Goal: Task Accomplishment & Management: Manage account settings

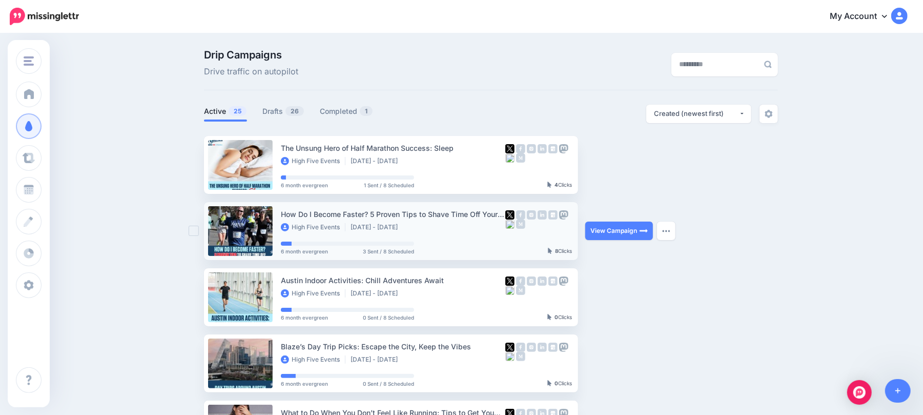
scroll to position [68, 0]
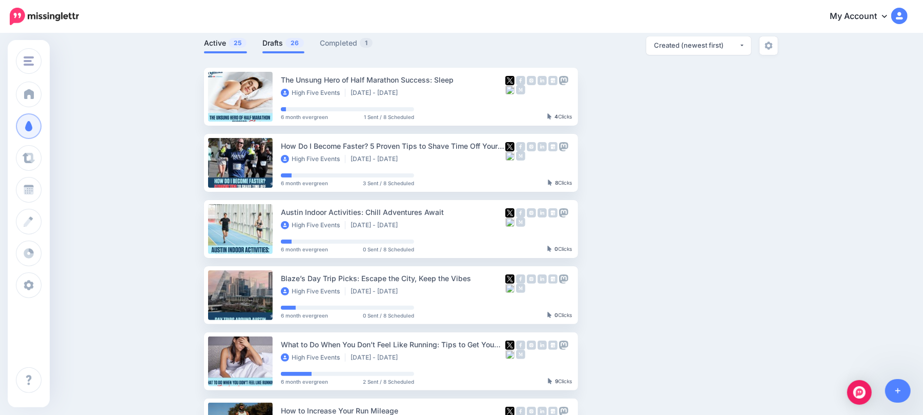
drag, startPoint x: 286, startPoint y: 42, endPoint x: 289, endPoint y: 46, distance: 5.5
click at [286, 42] on link "Drafts 26" at bounding box center [284, 43] width 42 height 12
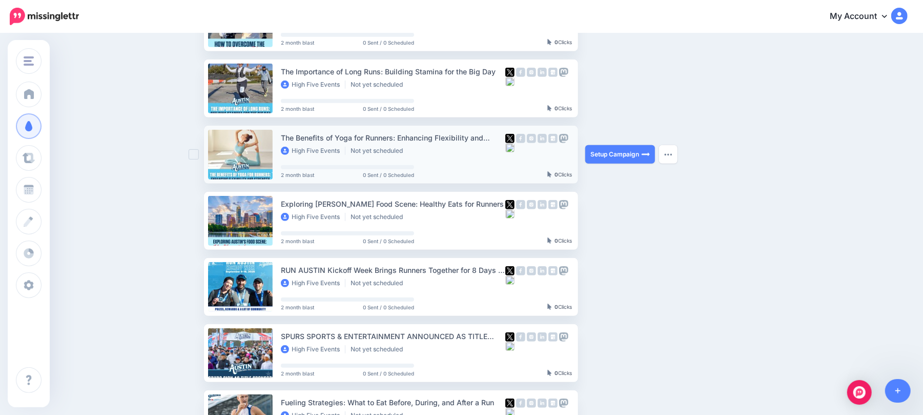
scroll to position [341, 0]
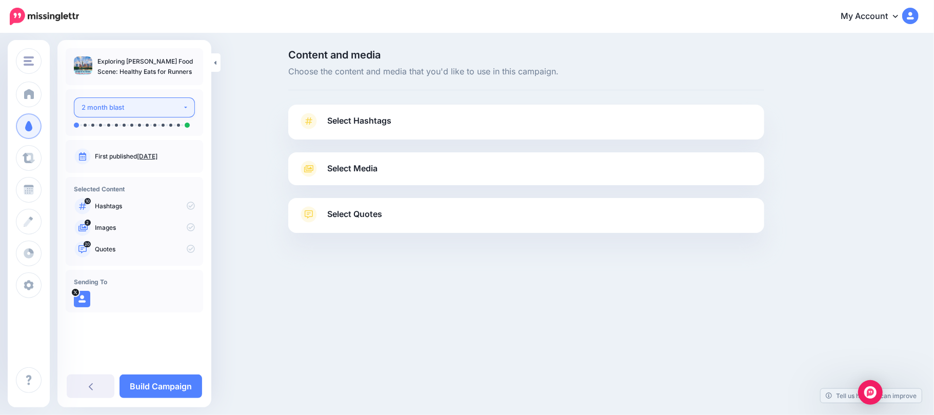
click at [175, 111] on div "2 month blast" at bounding box center [132, 108] width 101 height 12
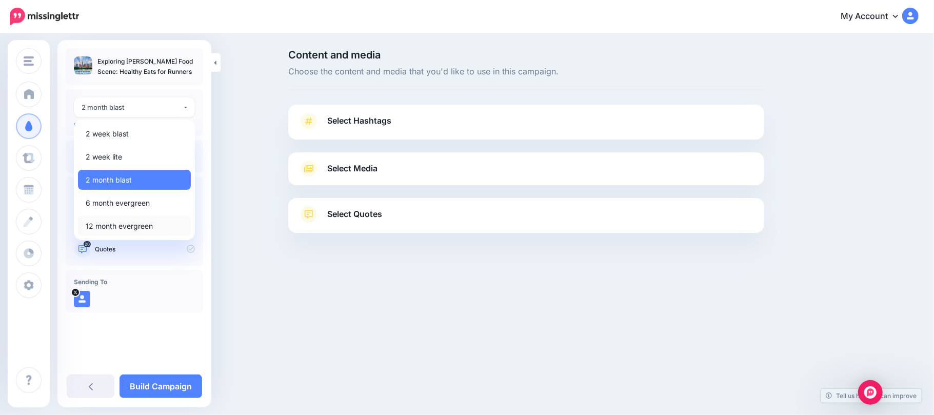
click at [146, 227] on span "12 month evergreen" at bounding box center [119, 226] width 67 height 12
select select "******"
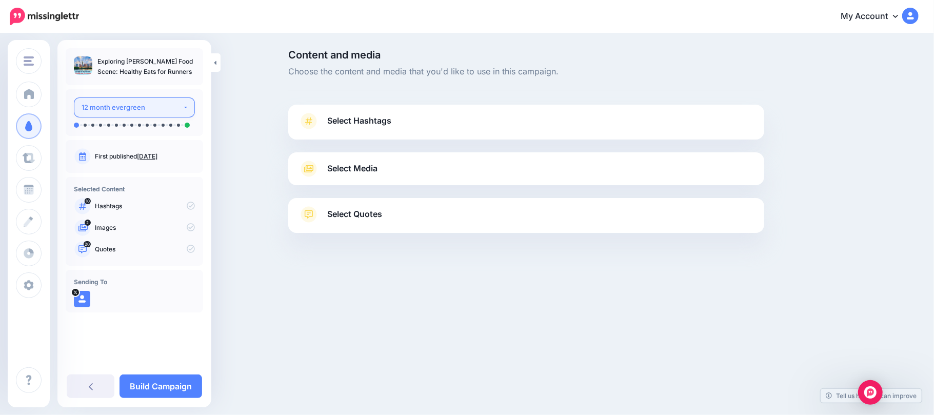
click at [143, 111] on div "12 month evergreen" at bounding box center [132, 108] width 101 height 12
click at [154, 97] on button "12 month evergreen" at bounding box center [134, 107] width 121 height 20
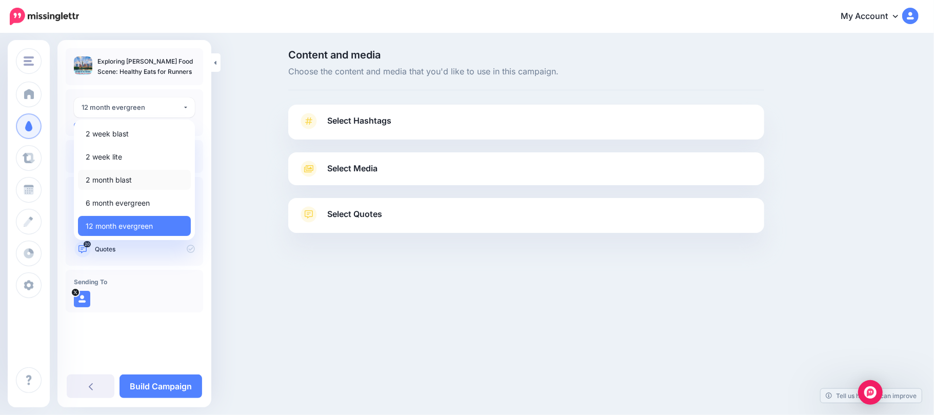
click at [140, 179] on link "2 month blast" at bounding box center [134, 180] width 113 height 20
select select "******"
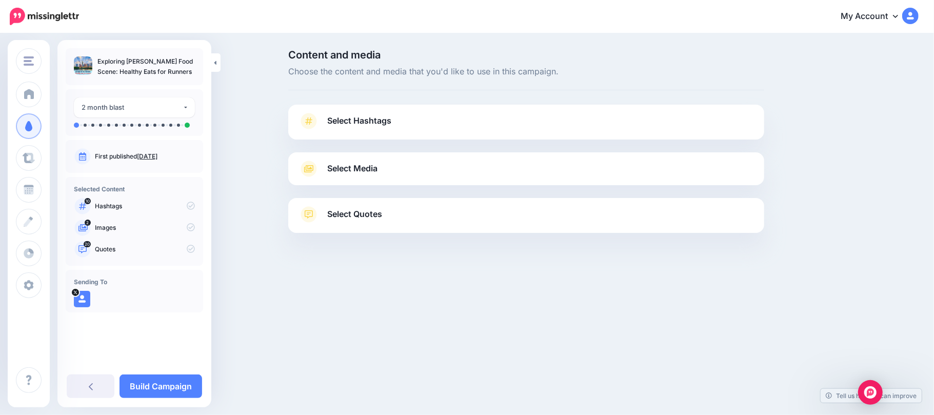
click at [455, 121] on link "Select Hashtags" at bounding box center [525, 126] width 455 height 27
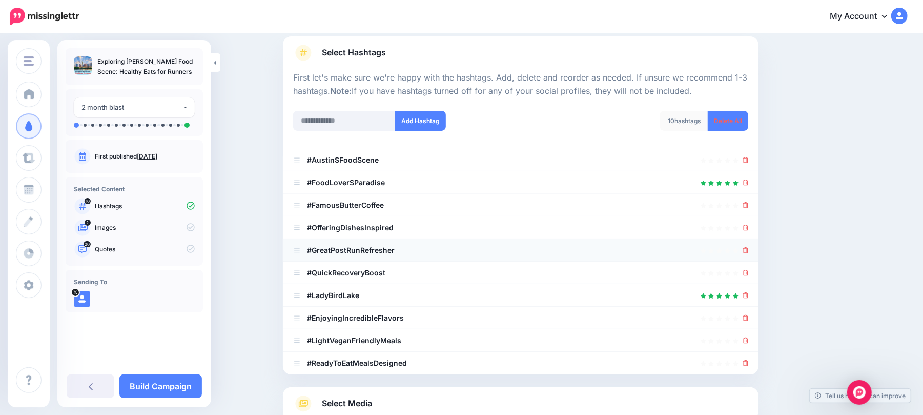
scroll to position [136, 0]
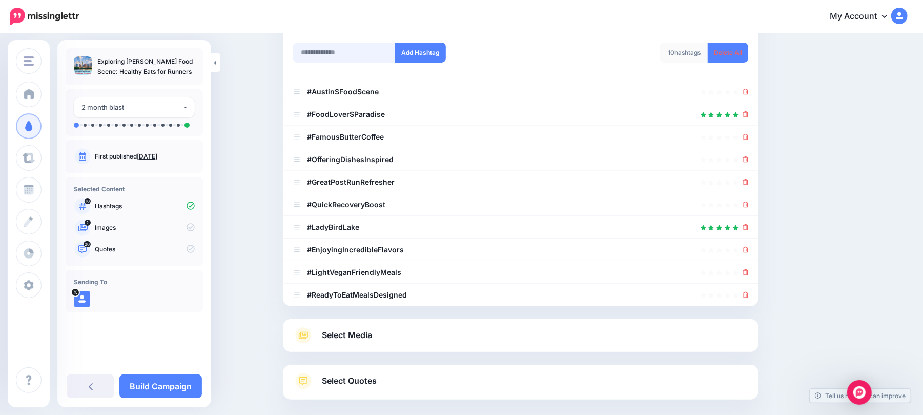
click at [357, 55] on input "text" at bounding box center [344, 53] width 103 height 20
type input "*"
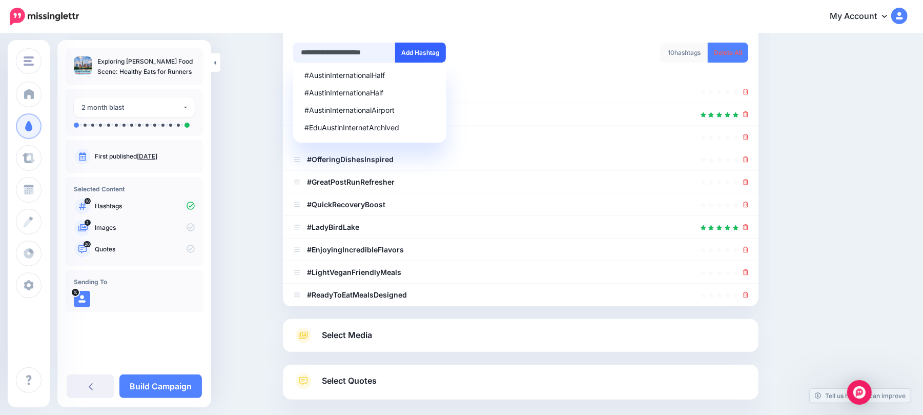
type input "**********"
click at [412, 54] on button "Add Hashtag" at bounding box center [420, 53] width 51 height 20
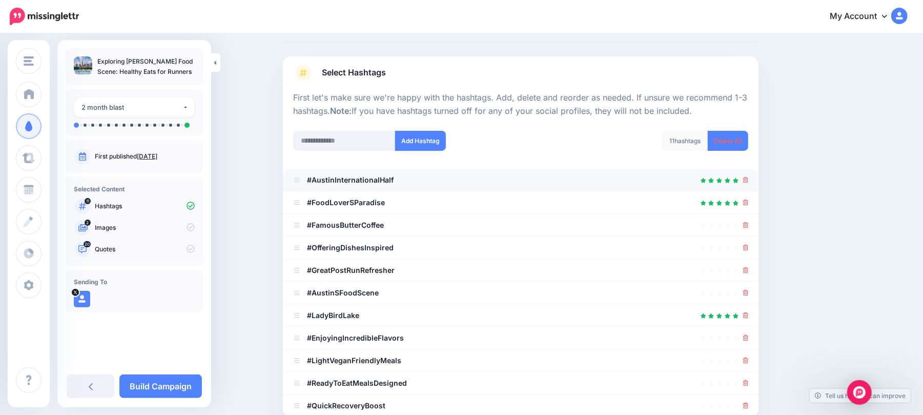
scroll to position [73, 0]
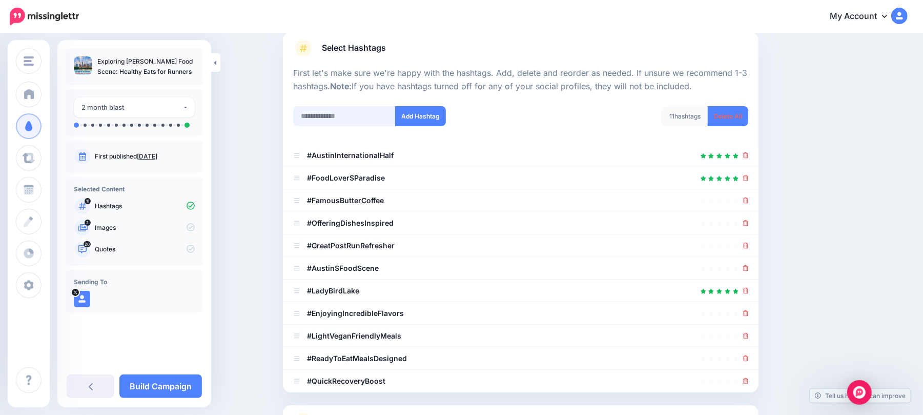
click at [372, 118] on input "text" at bounding box center [344, 116] width 103 height 20
type input "********"
click at [436, 110] on button "Add Hashtag" at bounding box center [420, 116] width 51 height 20
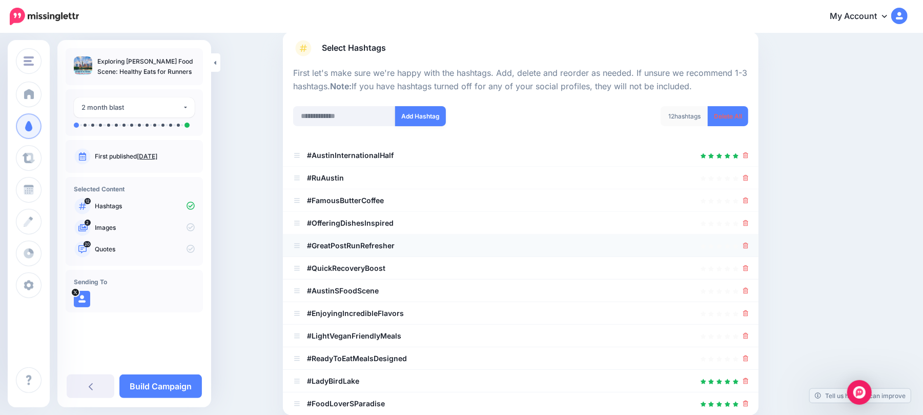
scroll to position [216, 0]
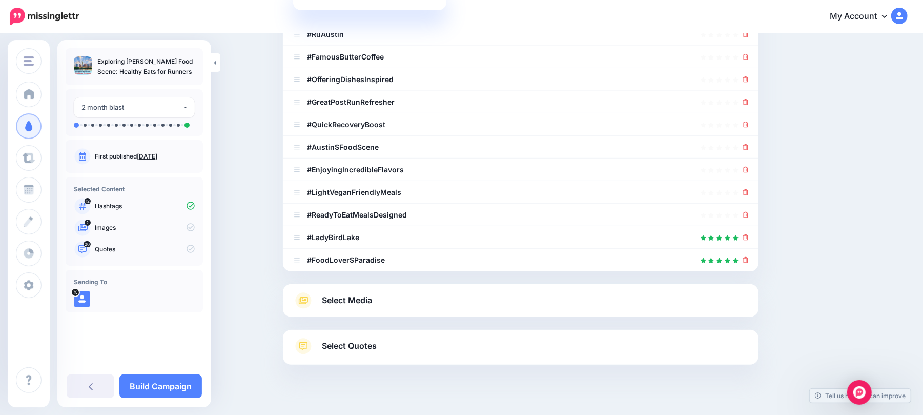
click at [555, 295] on link "Select Media" at bounding box center [520, 300] width 455 height 16
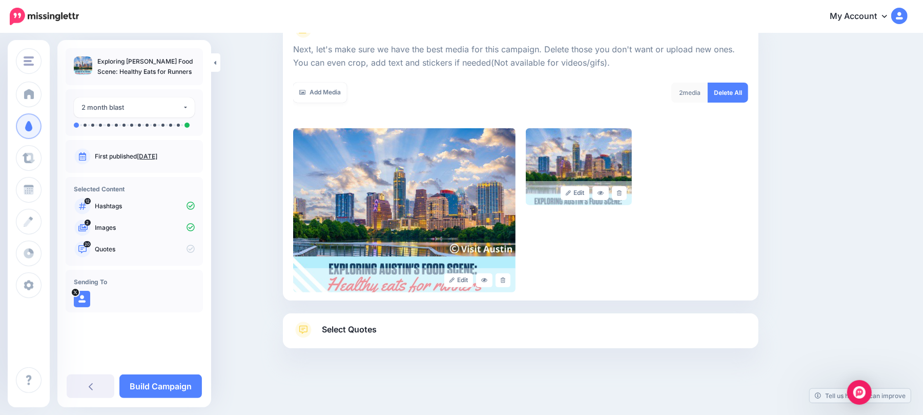
scroll to position [138, 0]
click at [136, 104] on div "2 month blast" at bounding box center [132, 108] width 101 height 12
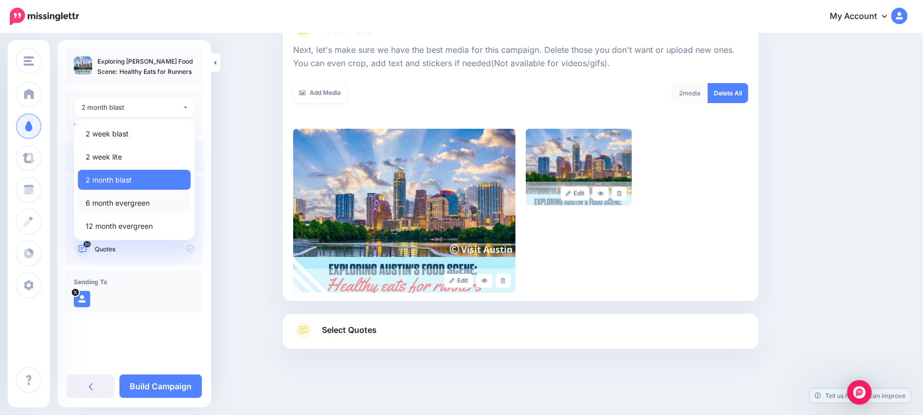
click at [133, 203] on span "6 month evergreen" at bounding box center [118, 203] width 64 height 12
select select "******"
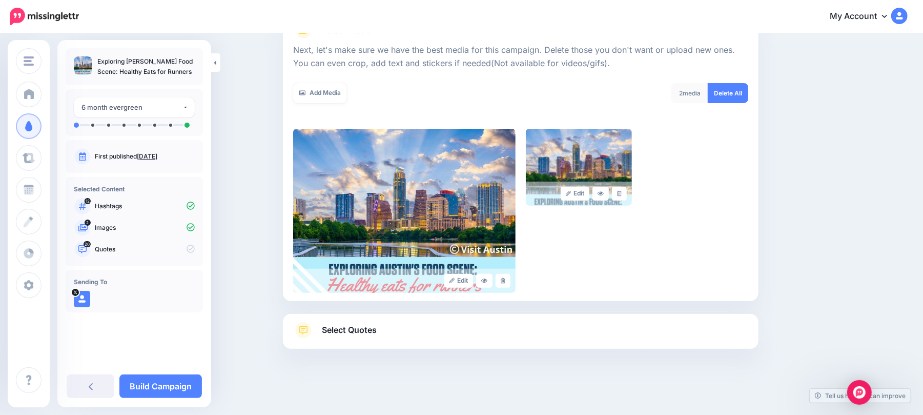
click at [425, 337] on link "Select Quotes" at bounding box center [520, 335] width 455 height 27
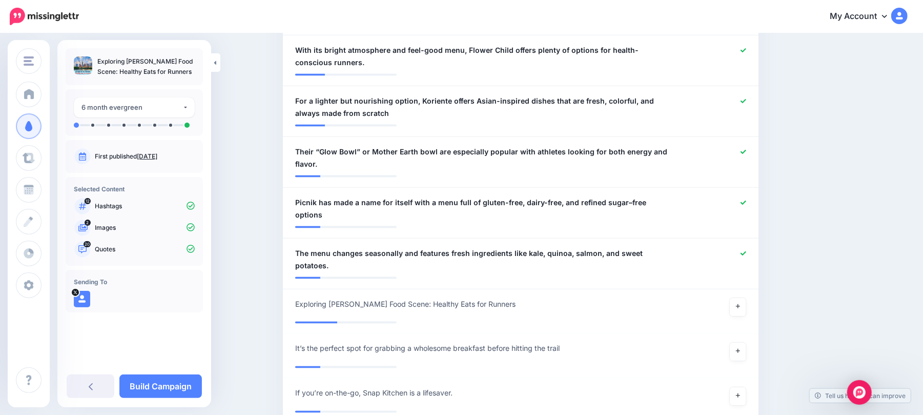
scroll to position [1096, 0]
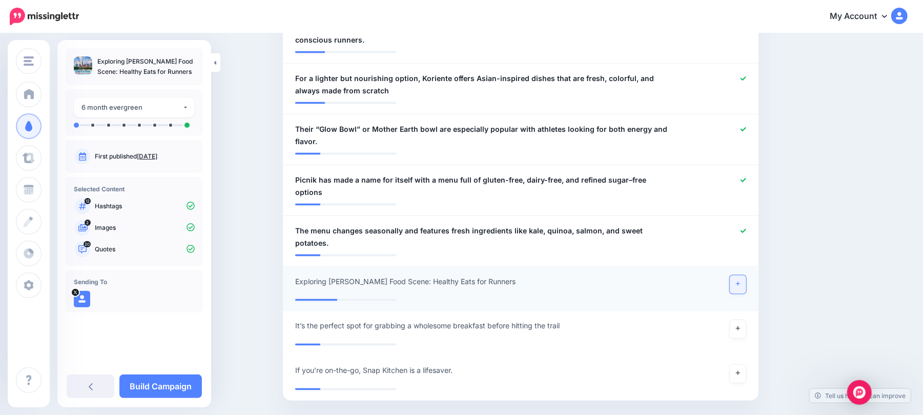
click at [741, 275] on link at bounding box center [738, 284] width 16 height 18
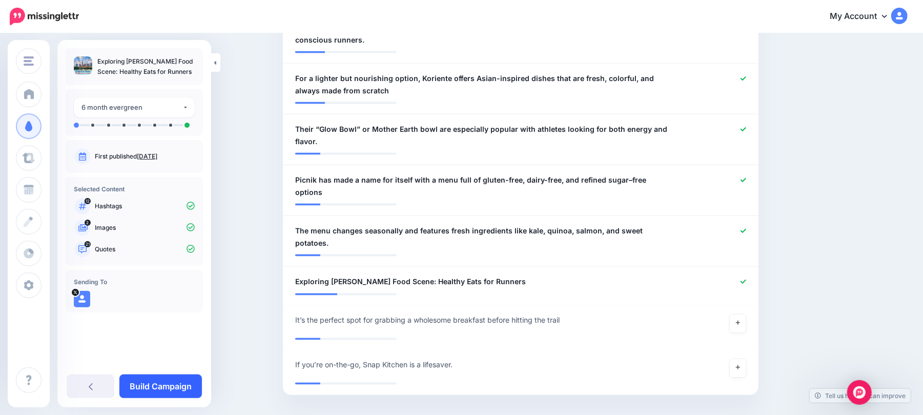
scroll to position [1091, 0]
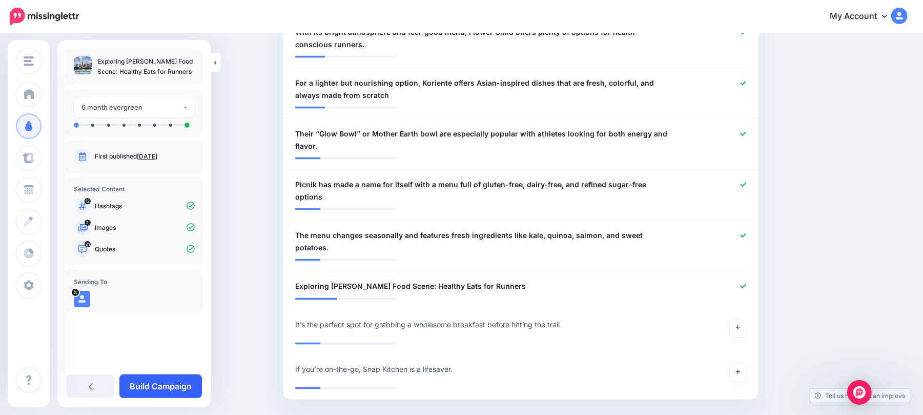
click at [161, 383] on link "Build Campaign" at bounding box center [160, 386] width 83 height 24
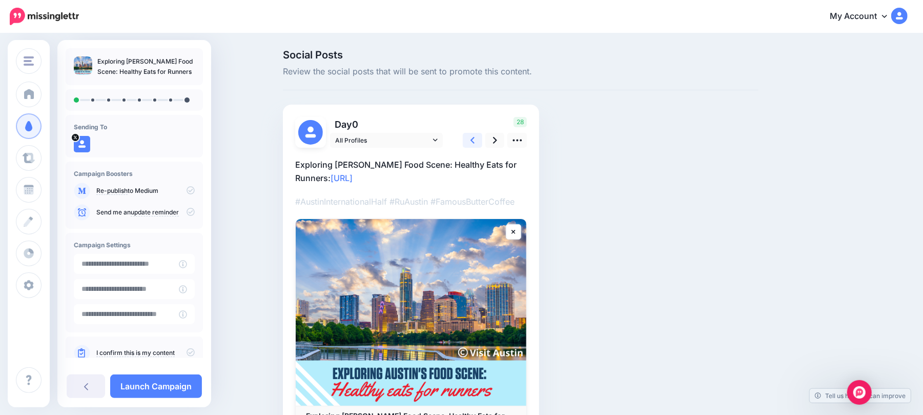
click at [480, 137] on link at bounding box center [472, 140] width 19 height 15
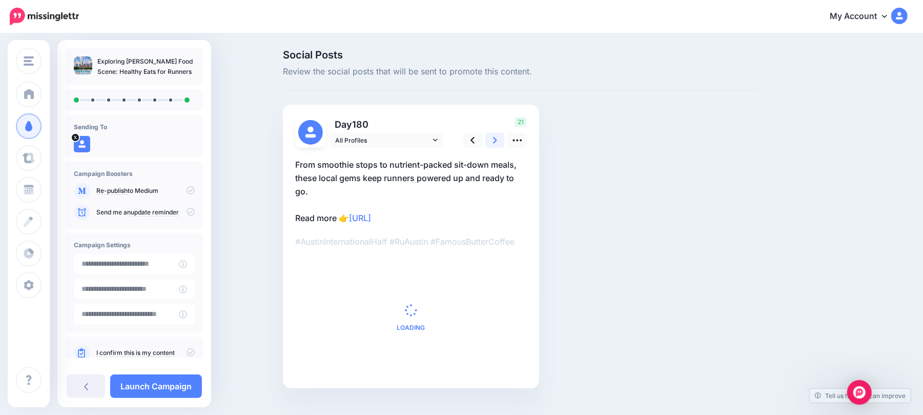
click at [502, 138] on link at bounding box center [495, 140] width 19 height 15
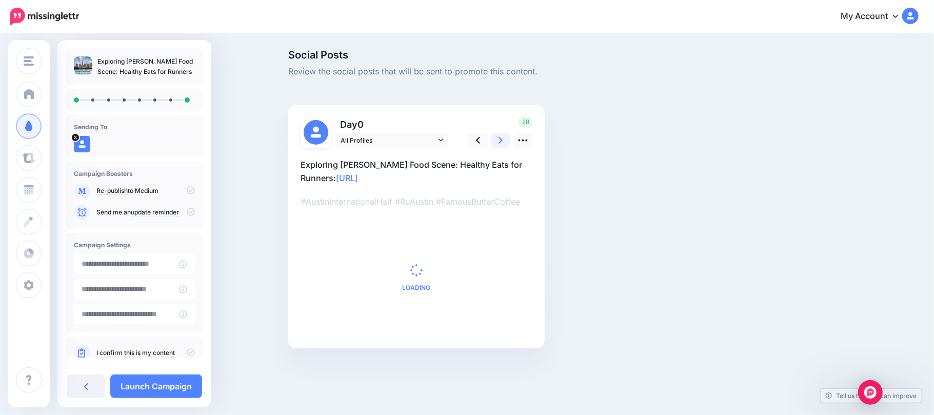
click at [502, 138] on link at bounding box center [500, 140] width 19 height 15
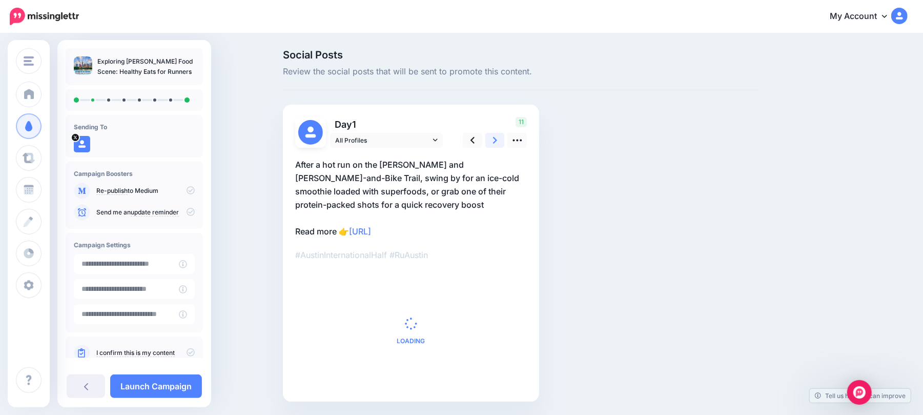
click at [502, 138] on link at bounding box center [495, 140] width 19 height 15
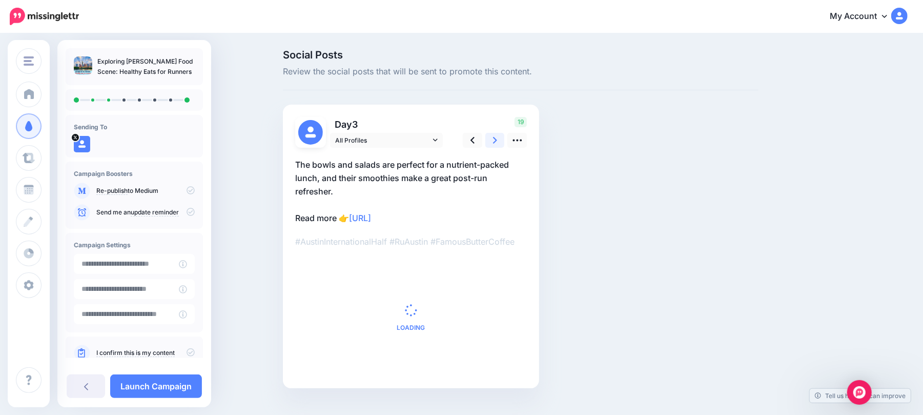
click at [502, 138] on link at bounding box center [495, 140] width 19 height 15
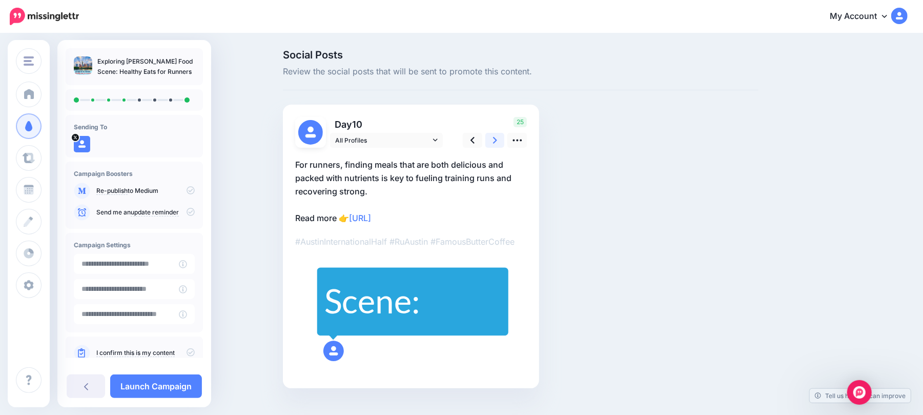
click at [502, 138] on link at bounding box center [495, 140] width 19 height 15
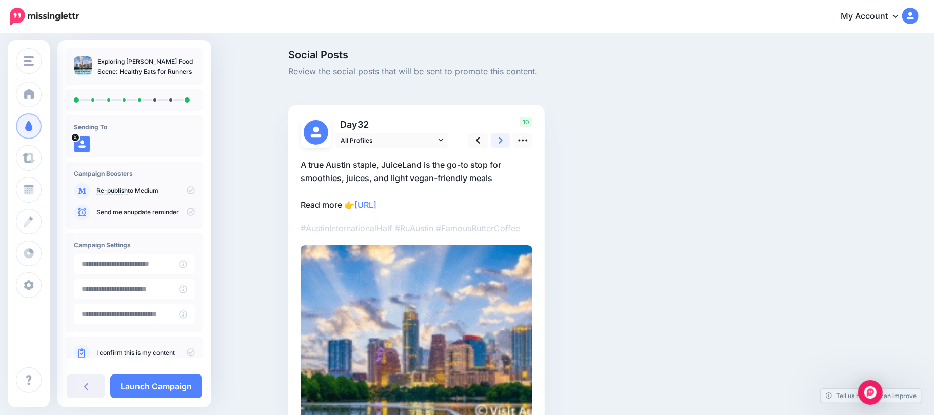
click at [502, 138] on link at bounding box center [500, 140] width 19 height 15
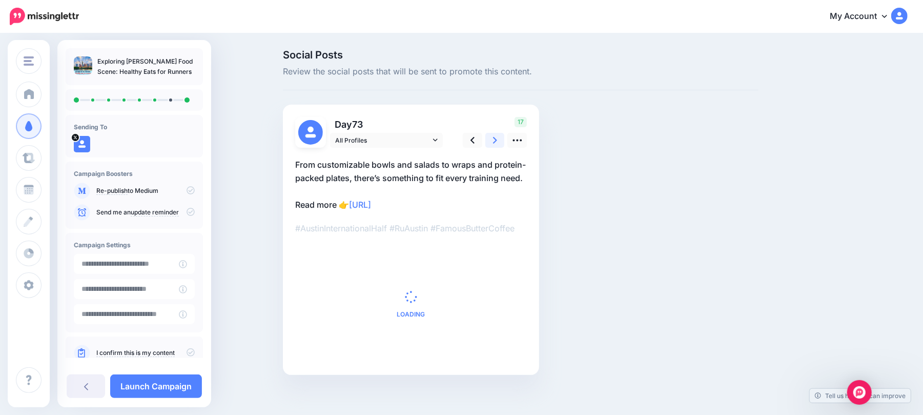
click at [502, 138] on link at bounding box center [495, 140] width 19 height 15
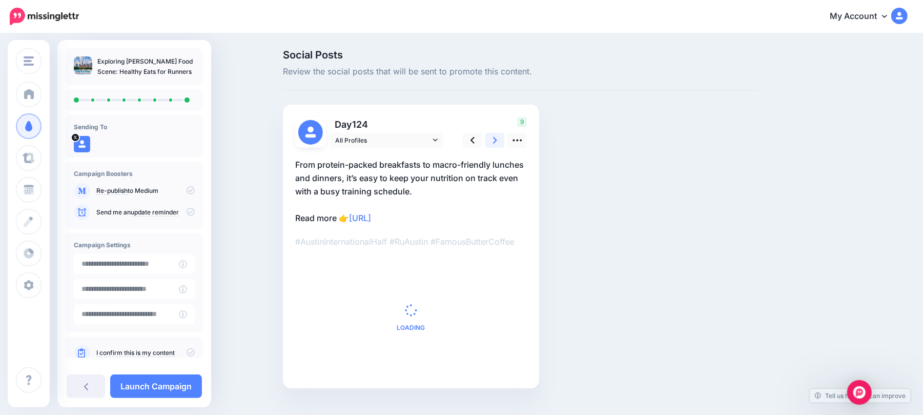
click at [502, 138] on link at bounding box center [495, 140] width 19 height 15
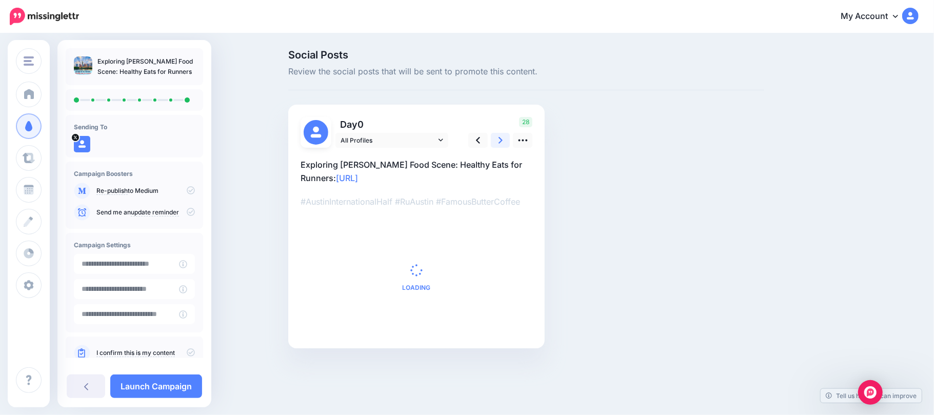
click at [502, 138] on link at bounding box center [500, 140] width 19 height 15
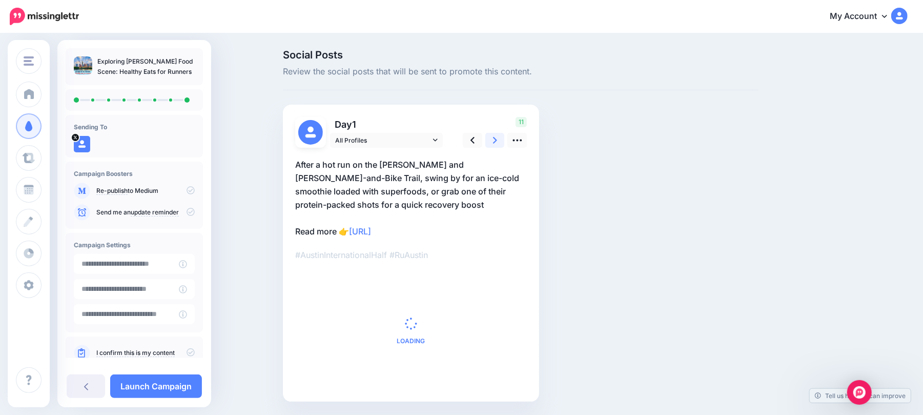
click at [502, 138] on link at bounding box center [495, 140] width 19 height 15
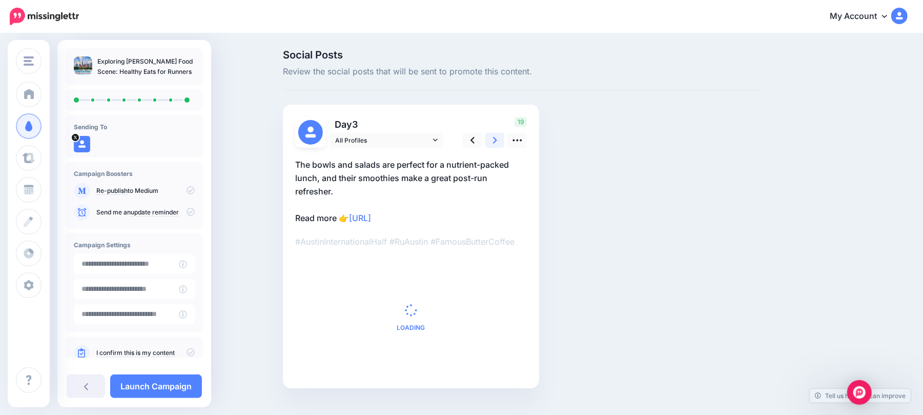
click at [502, 138] on link at bounding box center [495, 140] width 19 height 15
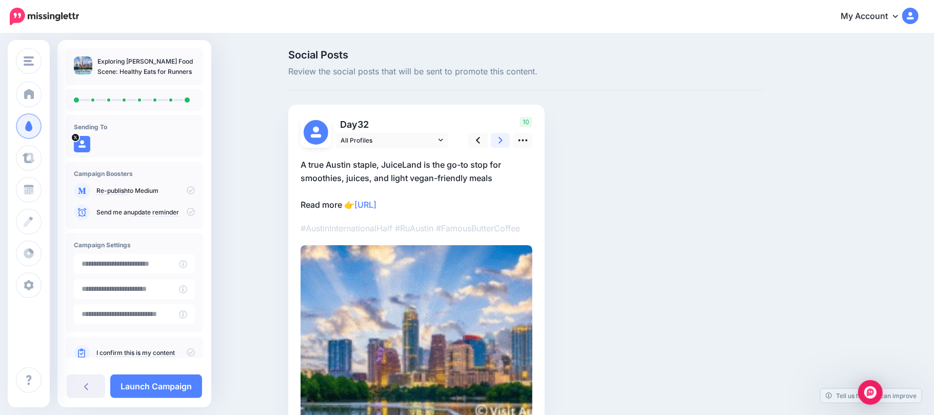
click at [502, 138] on link at bounding box center [500, 140] width 19 height 15
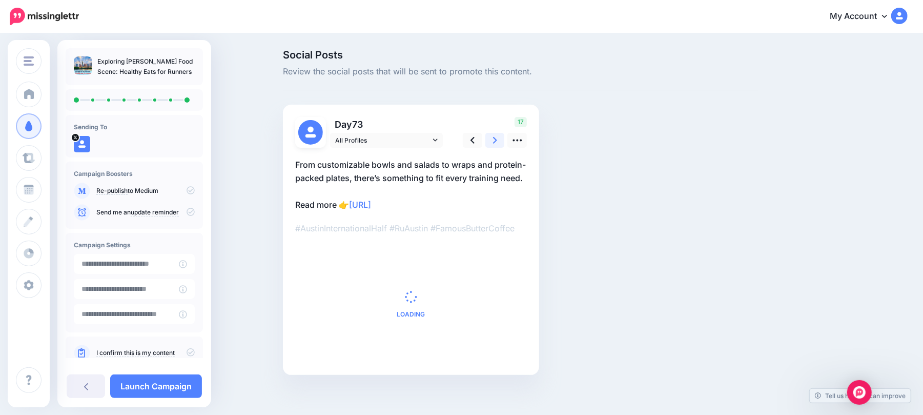
click at [502, 138] on link at bounding box center [495, 140] width 19 height 15
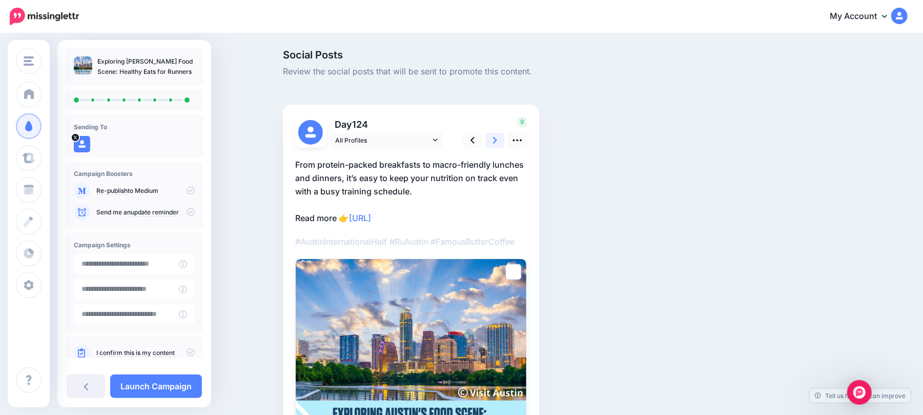
click at [502, 138] on link at bounding box center [495, 140] width 19 height 15
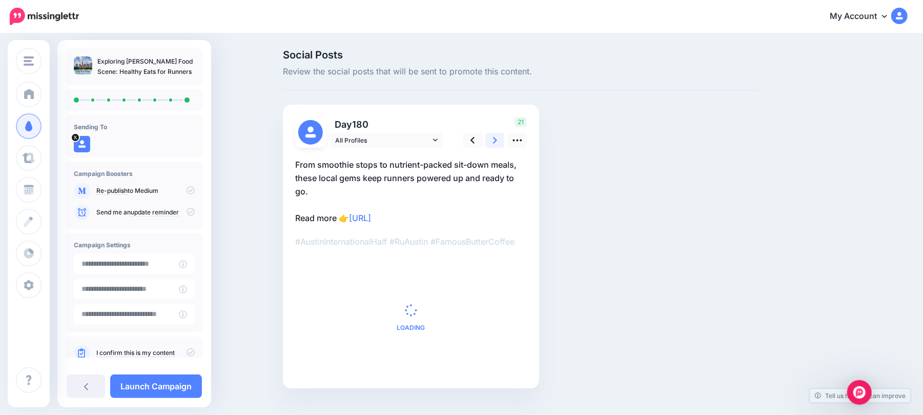
click at [502, 138] on link at bounding box center [495, 140] width 19 height 15
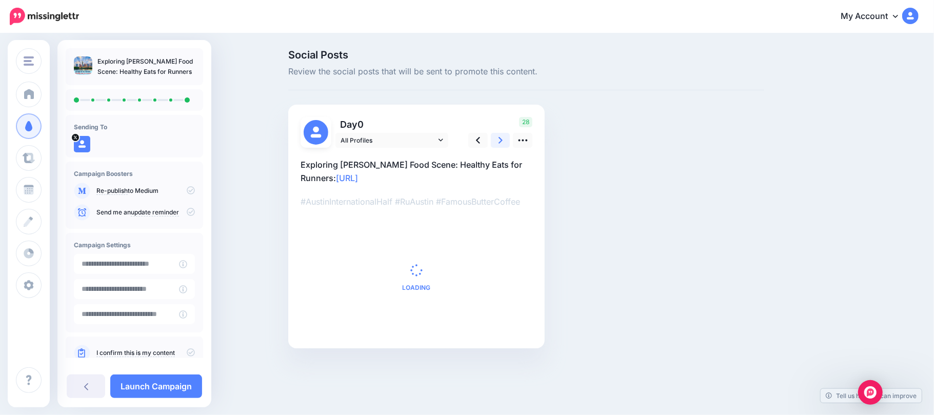
click at [502, 138] on link at bounding box center [500, 140] width 19 height 15
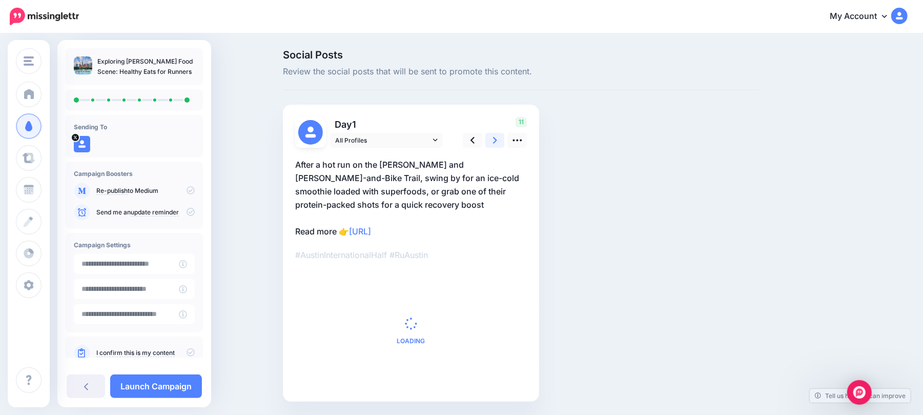
click at [502, 138] on link at bounding box center [495, 140] width 19 height 15
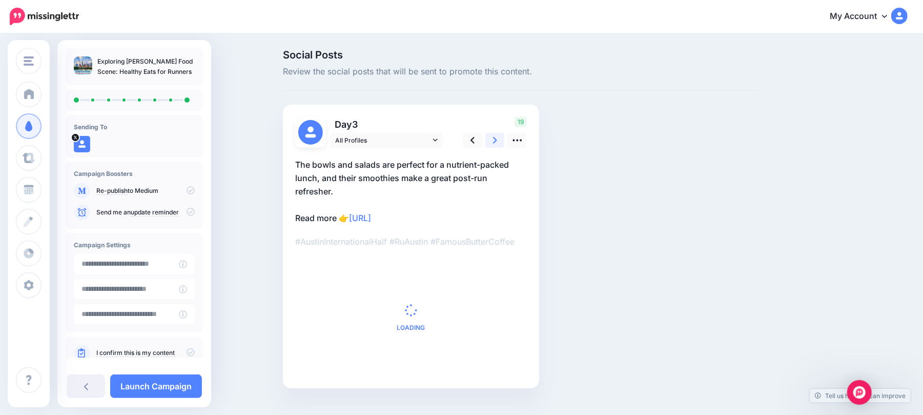
click at [502, 138] on link at bounding box center [495, 140] width 19 height 15
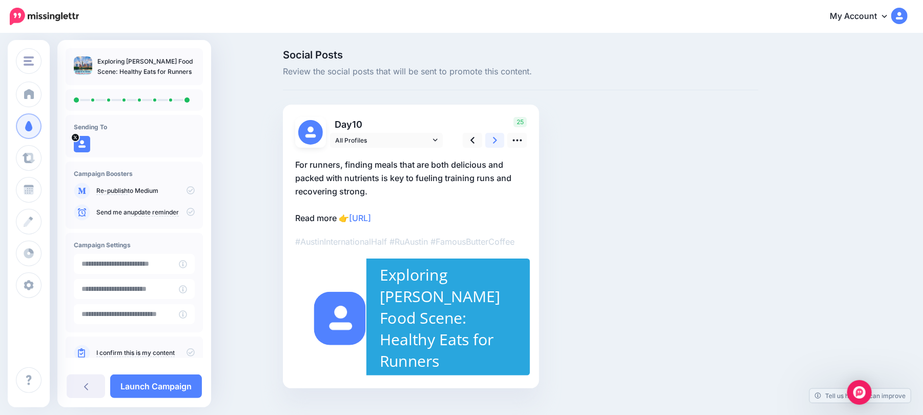
click at [502, 138] on link at bounding box center [495, 140] width 19 height 15
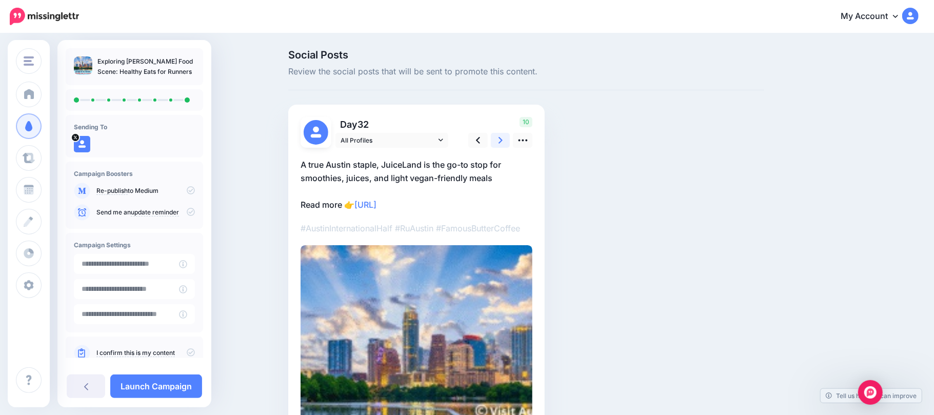
click at [502, 138] on link at bounding box center [500, 140] width 19 height 15
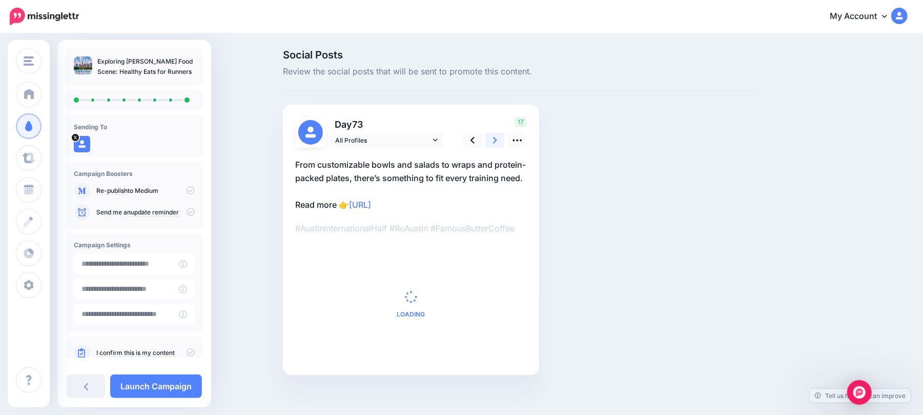
click at [502, 138] on link at bounding box center [495, 140] width 19 height 15
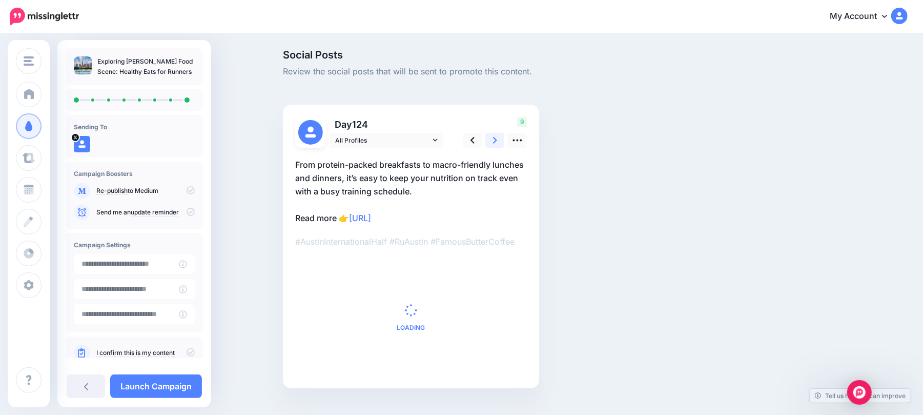
click at [502, 138] on link at bounding box center [495, 140] width 19 height 15
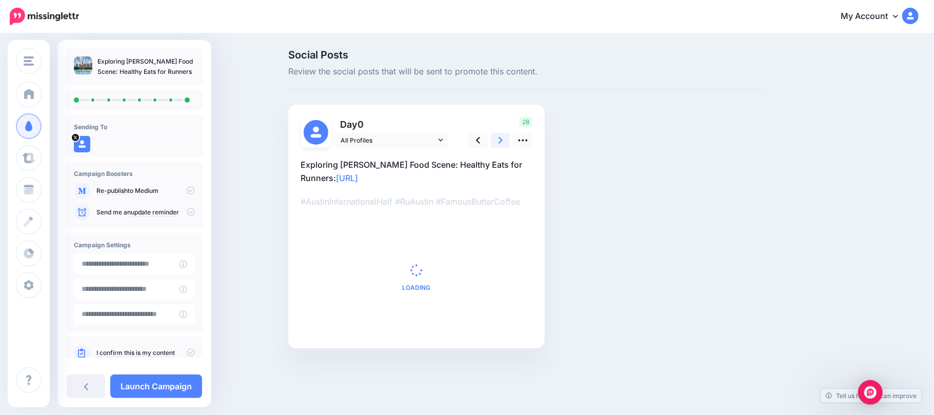
click at [502, 138] on link at bounding box center [500, 140] width 19 height 15
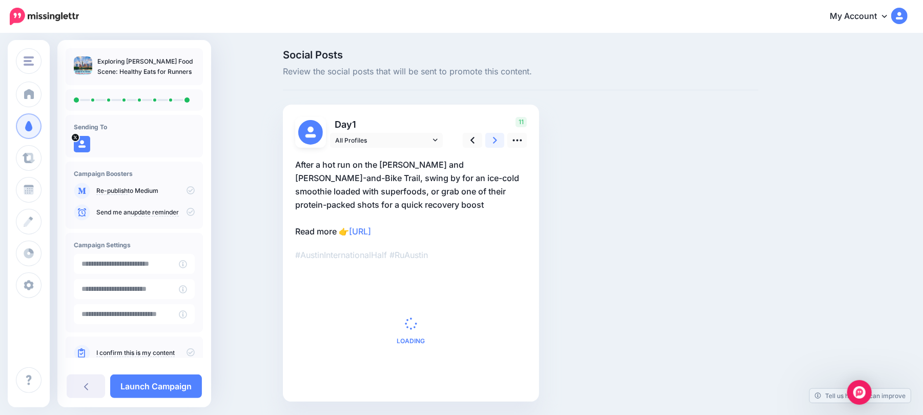
click at [502, 138] on link at bounding box center [495, 140] width 19 height 15
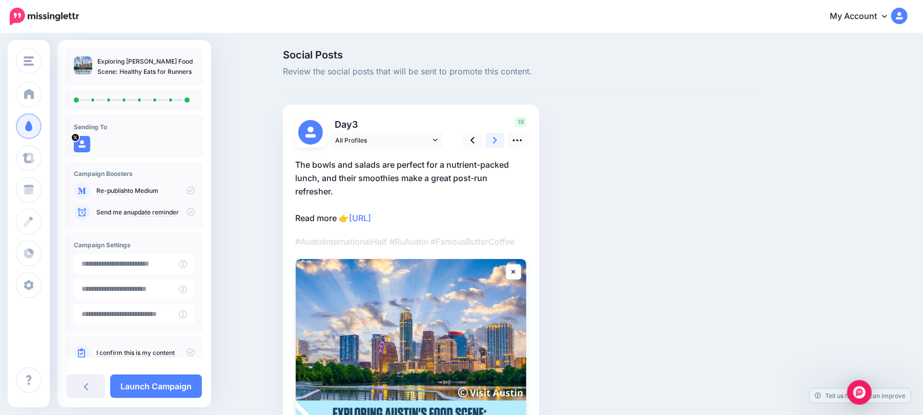
click at [502, 138] on link at bounding box center [495, 140] width 19 height 15
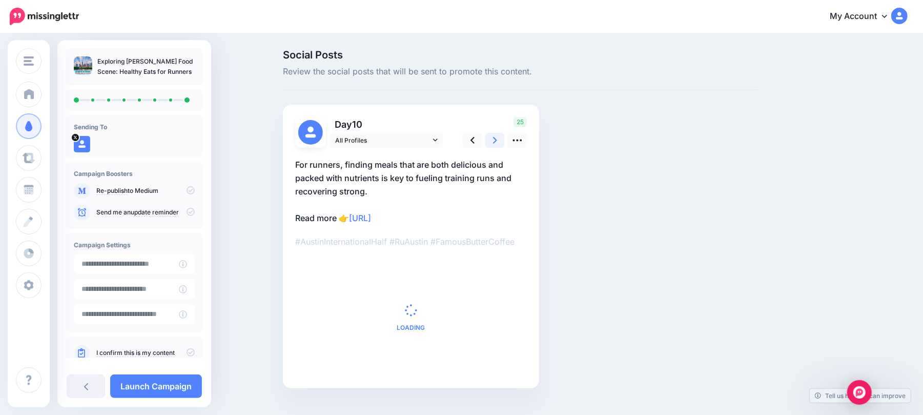
click at [502, 138] on link at bounding box center [495, 140] width 19 height 15
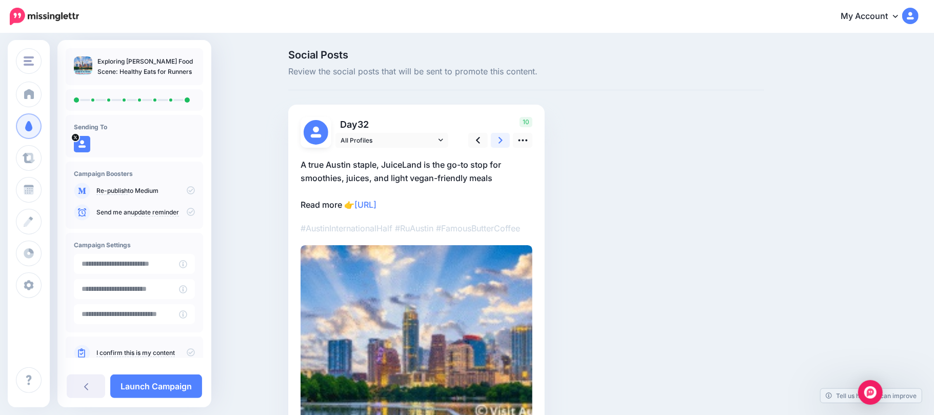
click at [502, 138] on link at bounding box center [500, 140] width 19 height 15
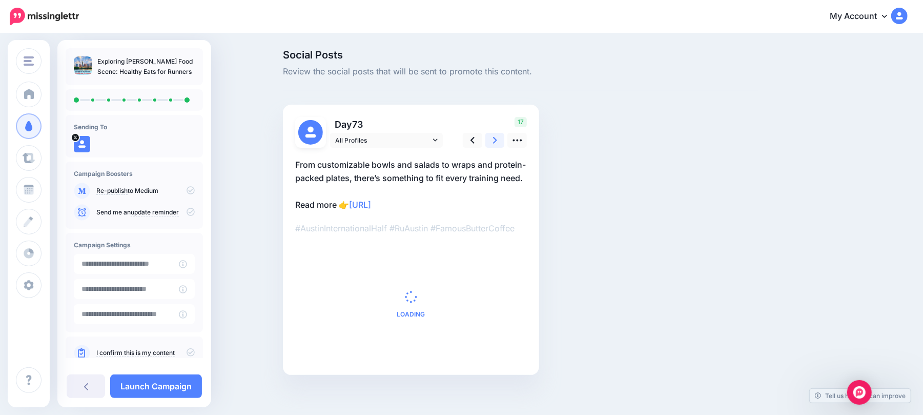
click at [502, 138] on link at bounding box center [495, 140] width 19 height 15
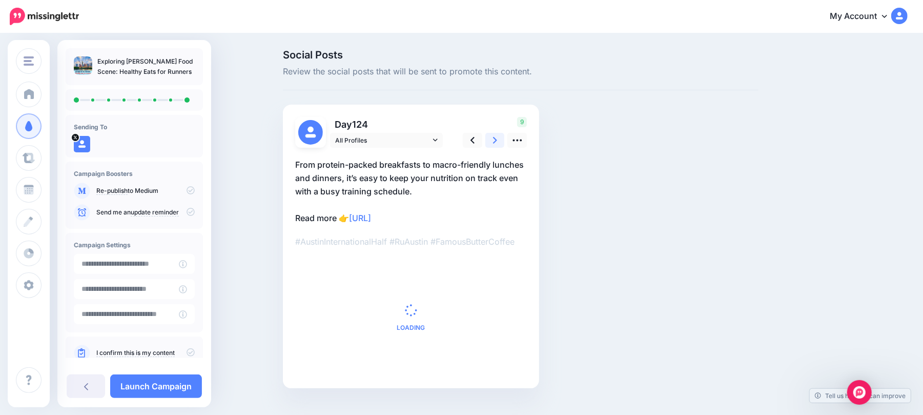
click at [502, 138] on link at bounding box center [495, 140] width 19 height 15
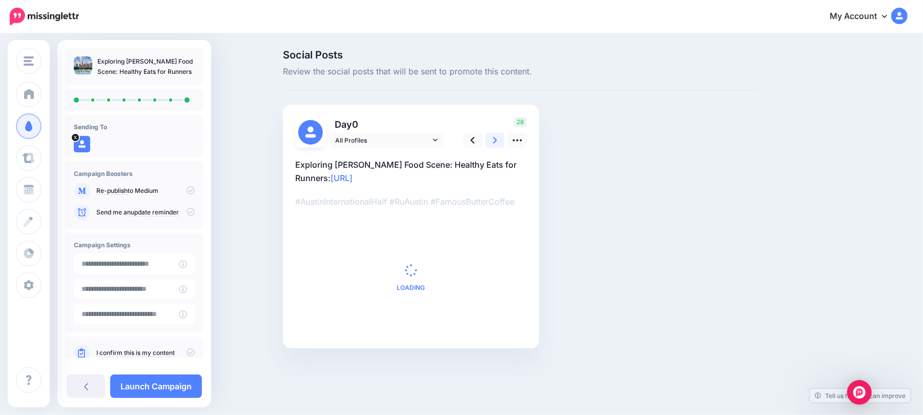
click at [502, 138] on link at bounding box center [495, 140] width 19 height 15
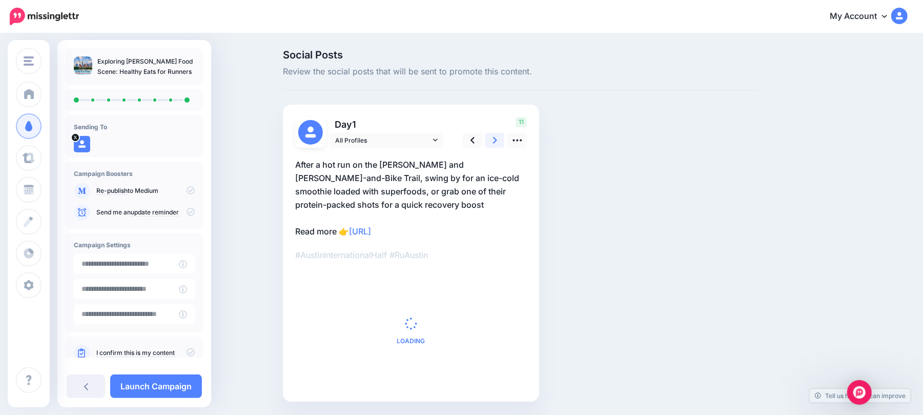
click at [502, 138] on link at bounding box center [495, 140] width 19 height 15
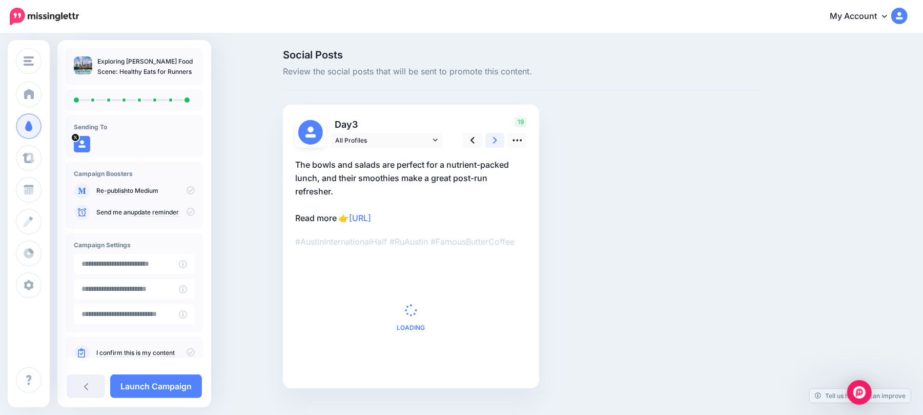
click at [502, 138] on link at bounding box center [495, 140] width 19 height 15
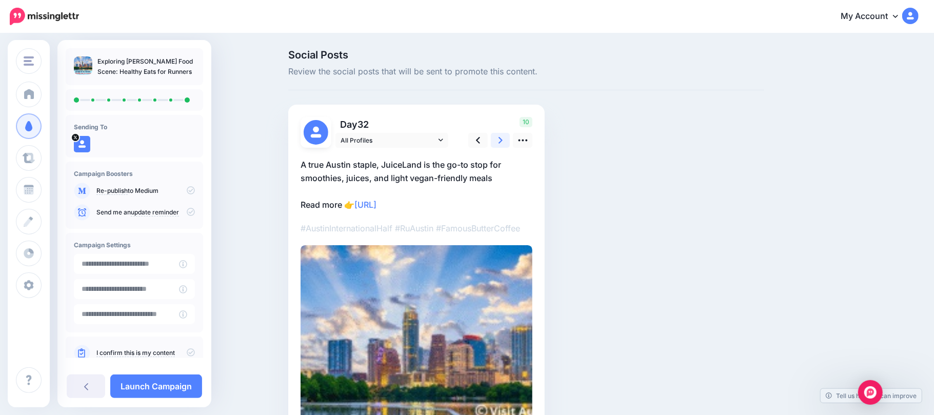
click at [502, 138] on link at bounding box center [500, 140] width 19 height 15
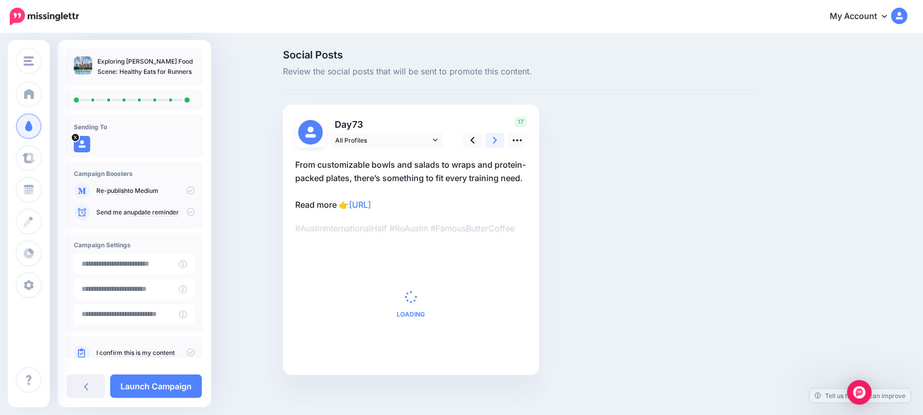
click at [502, 138] on link at bounding box center [495, 140] width 19 height 15
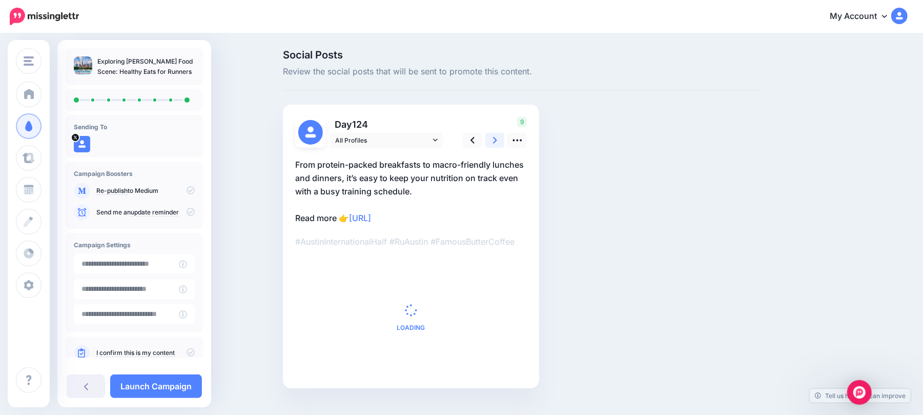
click at [502, 138] on link at bounding box center [495, 140] width 19 height 15
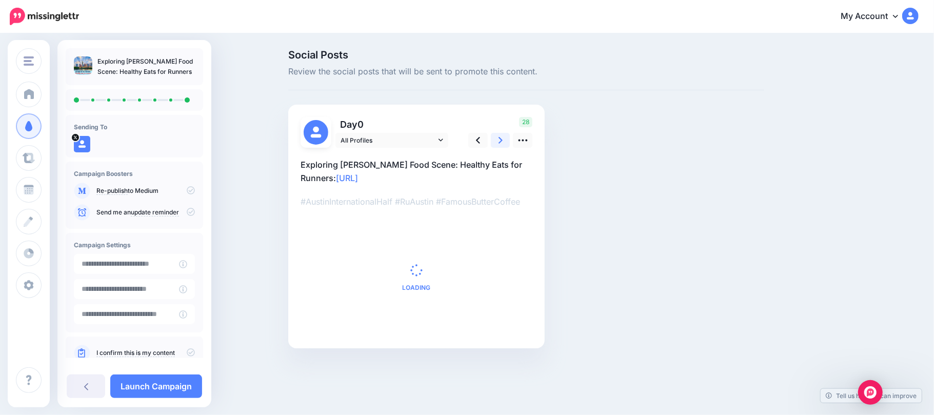
click at [502, 138] on link at bounding box center [500, 140] width 19 height 15
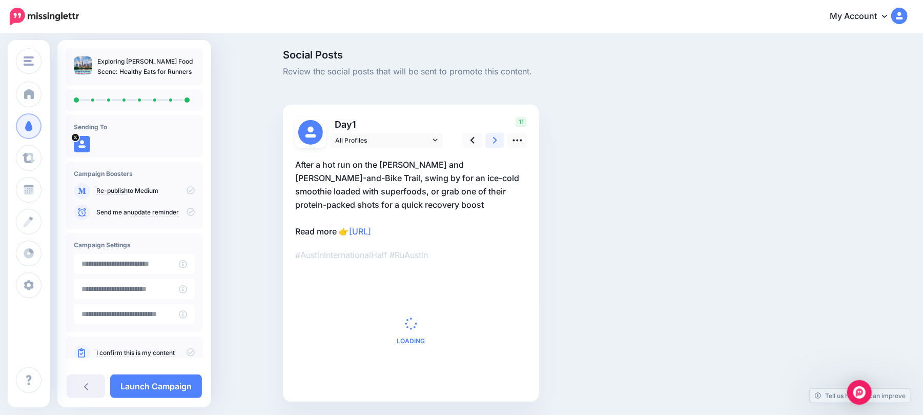
click at [502, 138] on link at bounding box center [495, 140] width 19 height 15
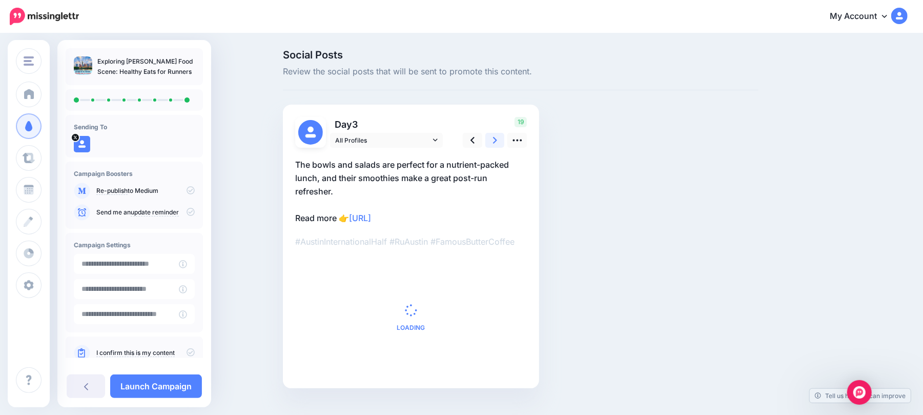
click at [502, 138] on link at bounding box center [495, 140] width 19 height 15
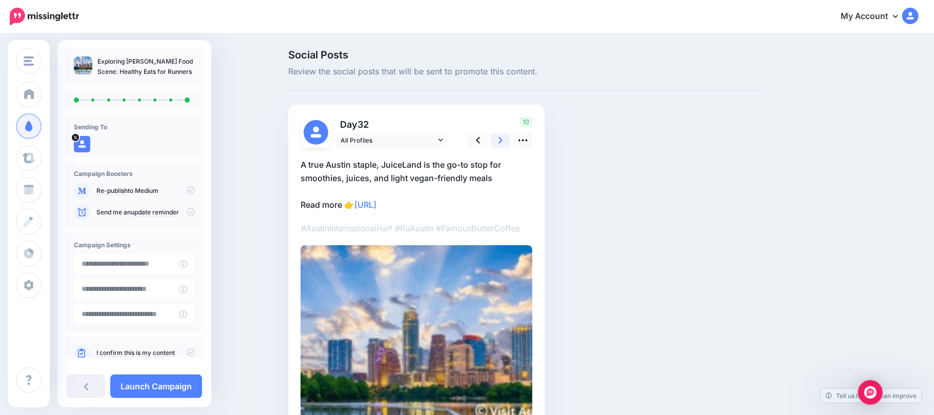
click at [502, 138] on link at bounding box center [500, 140] width 19 height 15
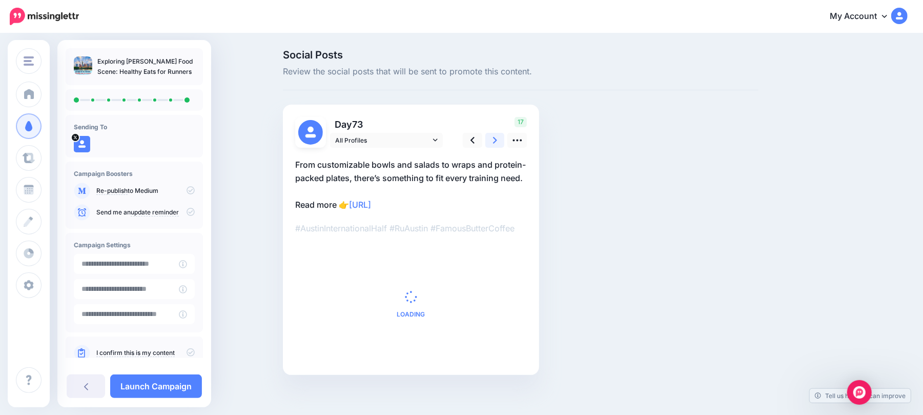
click at [502, 138] on link at bounding box center [495, 140] width 19 height 15
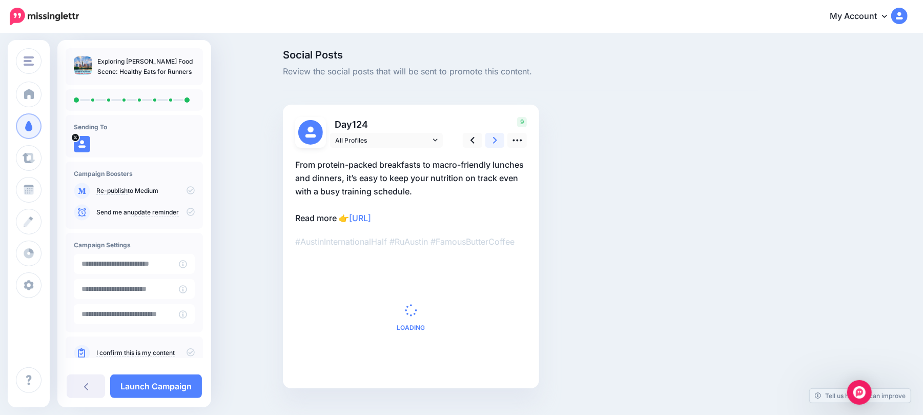
click at [502, 138] on link at bounding box center [495, 140] width 19 height 15
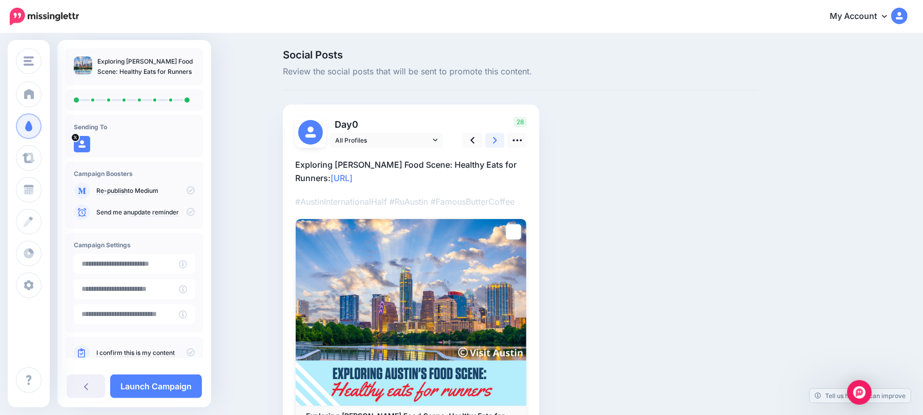
click at [502, 138] on link at bounding box center [495, 140] width 19 height 15
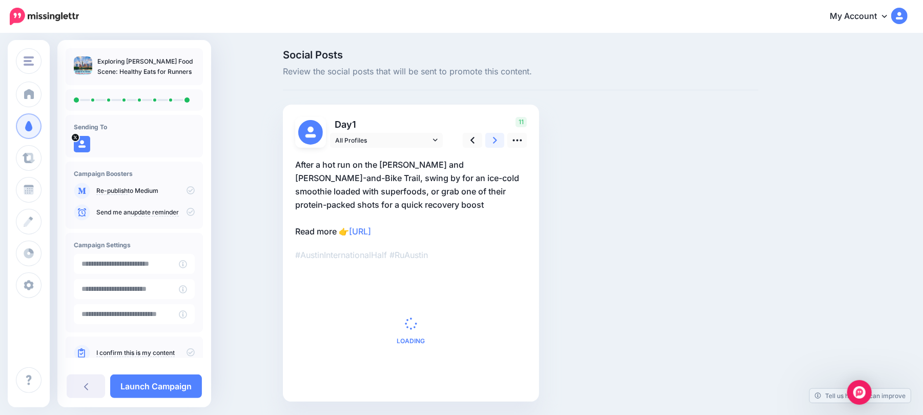
click at [502, 138] on link at bounding box center [495, 140] width 19 height 15
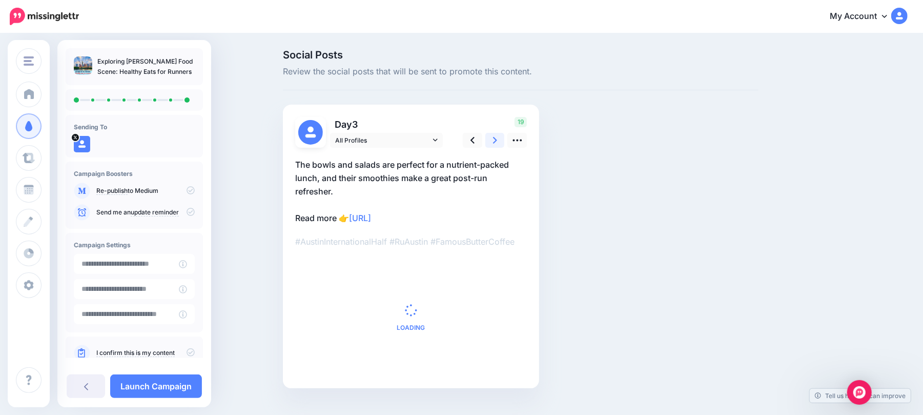
click at [502, 138] on link at bounding box center [495, 140] width 19 height 15
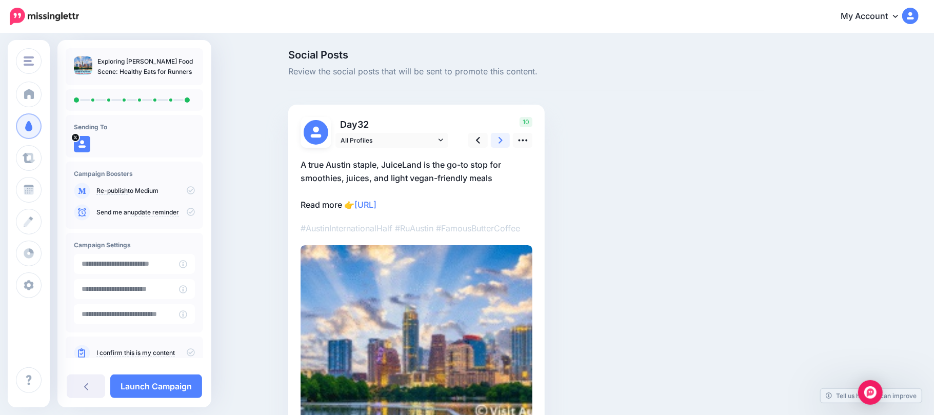
click at [502, 138] on link at bounding box center [500, 140] width 19 height 15
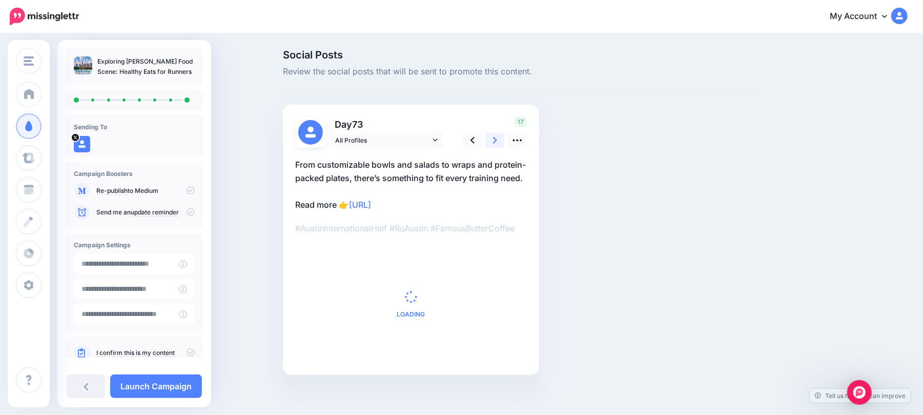
click at [502, 138] on link at bounding box center [495, 140] width 19 height 15
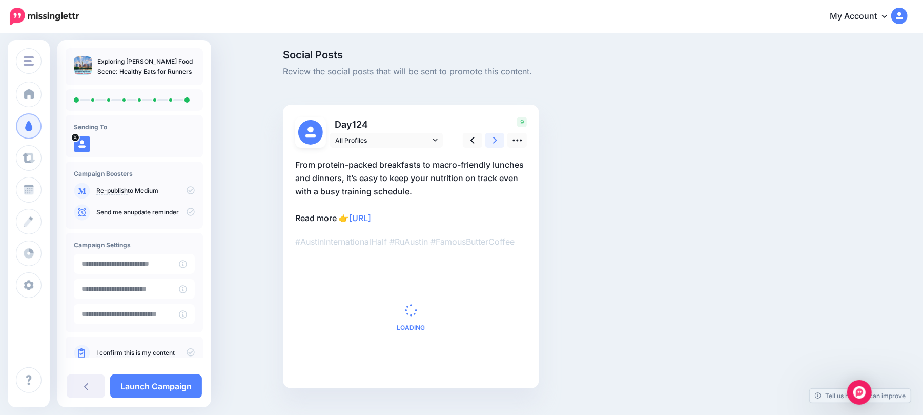
click at [502, 138] on link at bounding box center [495, 140] width 19 height 15
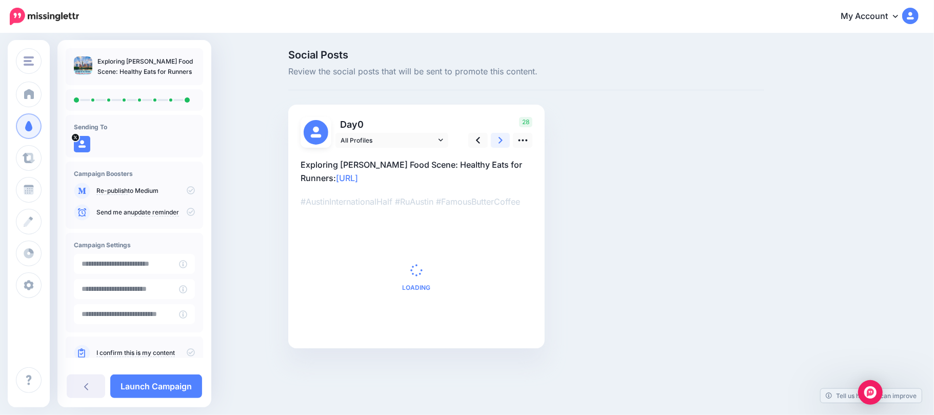
click at [502, 138] on link at bounding box center [500, 140] width 19 height 15
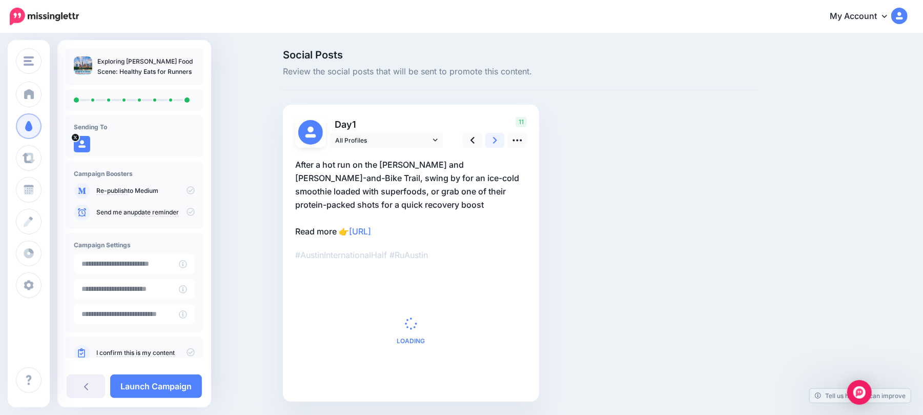
click at [502, 138] on link at bounding box center [495, 140] width 19 height 15
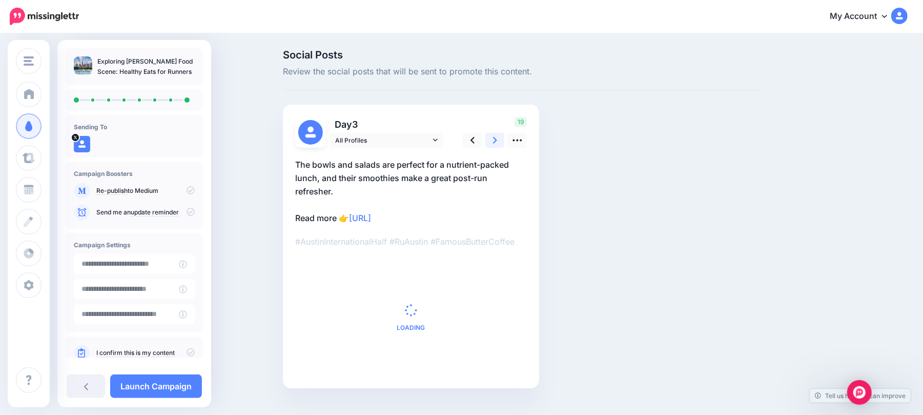
click at [502, 138] on link at bounding box center [495, 140] width 19 height 15
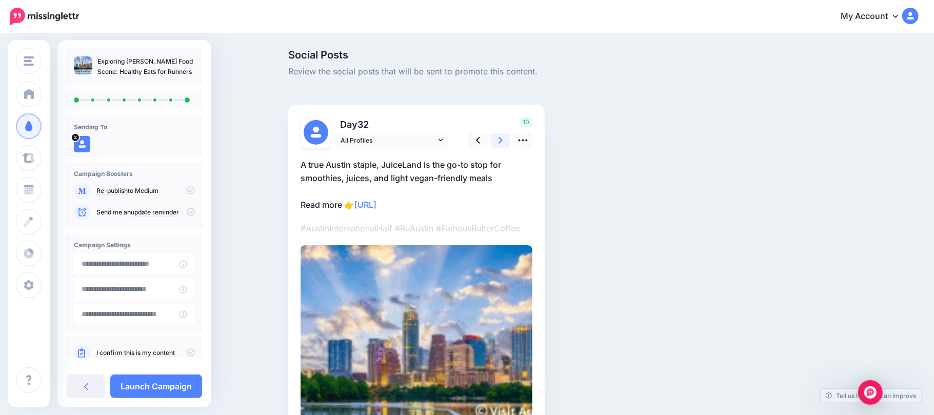
click at [502, 138] on link at bounding box center [500, 140] width 19 height 15
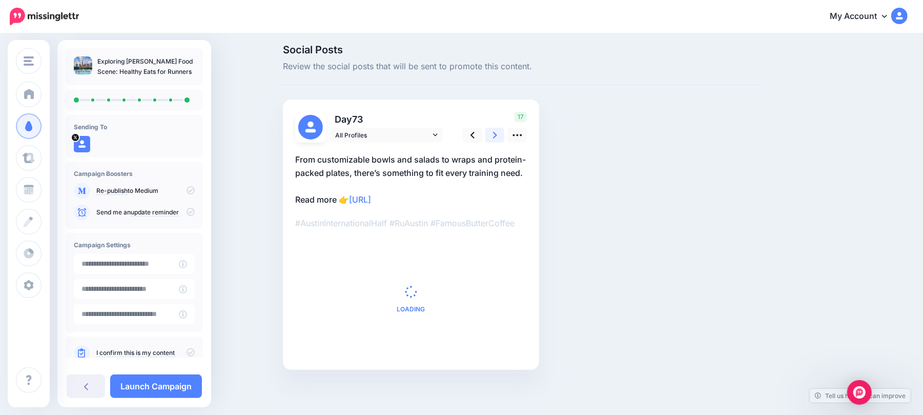
scroll to position [6, 0]
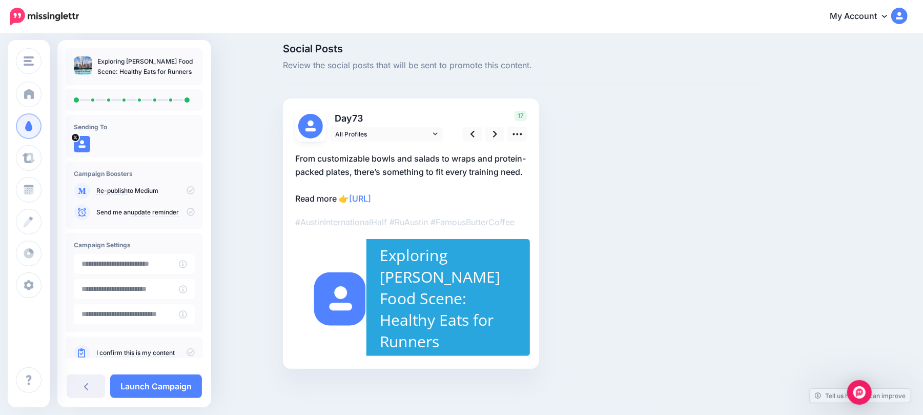
click at [187, 349] on icon at bounding box center [191, 352] width 8 height 8
click at [154, 381] on link "Launch Campaign" at bounding box center [156, 386] width 92 height 24
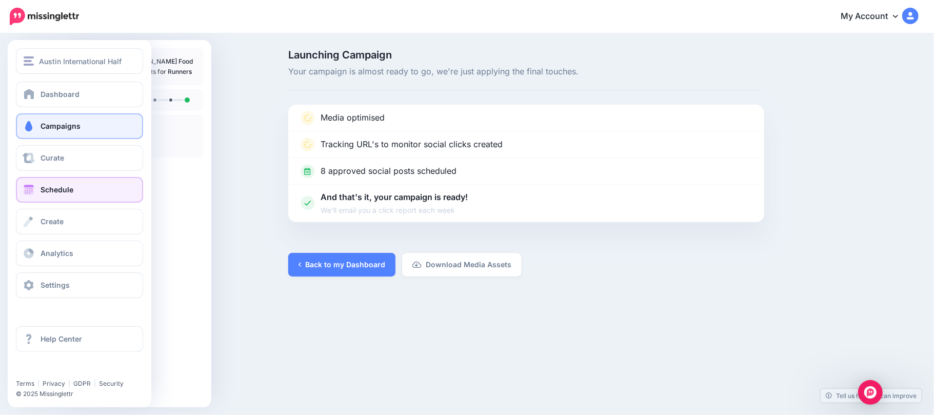
click at [31, 191] on span at bounding box center [28, 190] width 13 height 10
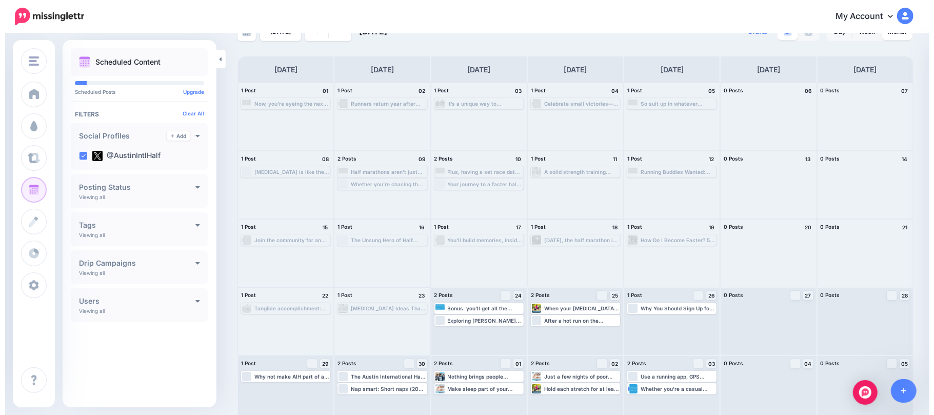
scroll to position [35, 0]
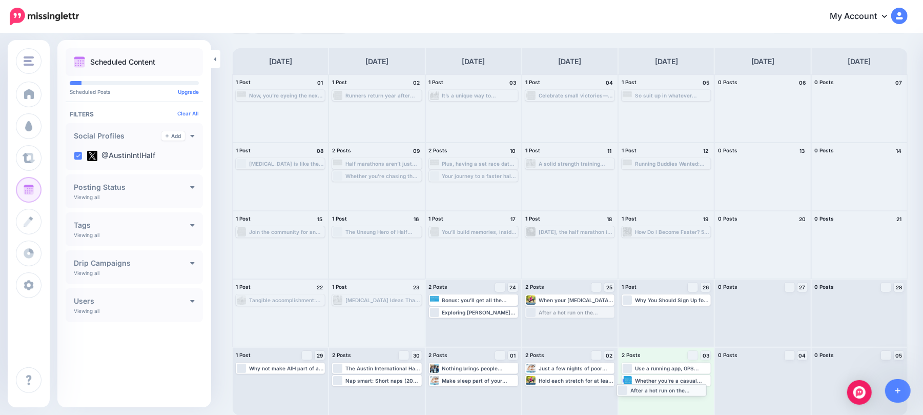
drag, startPoint x: 604, startPoint y: 312, endPoint x: 690, endPoint y: 389, distance: 115.9
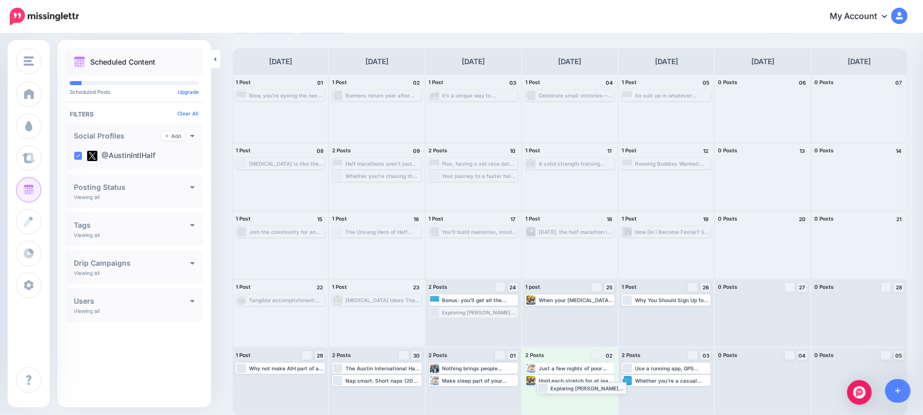
drag, startPoint x: 489, startPoint y: 308, endPoint x: 594, endPoint y: 384, distance: 128.9
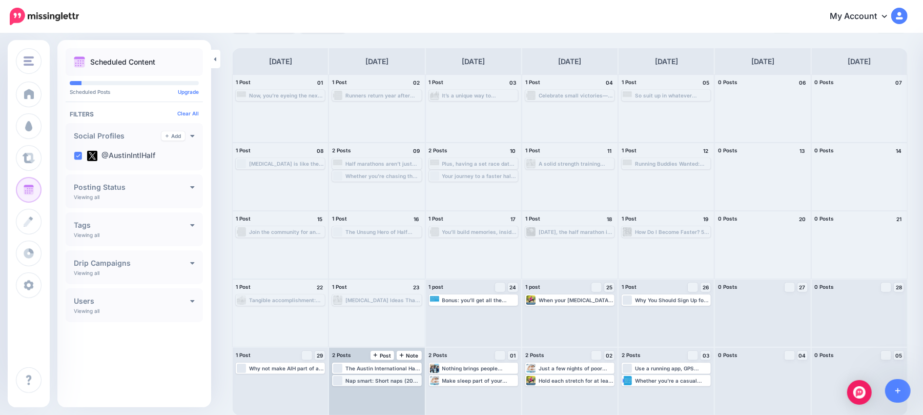
click at [381, 379] on div "Nap smart: Short naps (20–30 minutes) can help with recovery without disrupting…" at bounding box center [383, 380] width 75 height 6
click at [401, 390] on img at bounding box center [398, 392] width 5 height 5
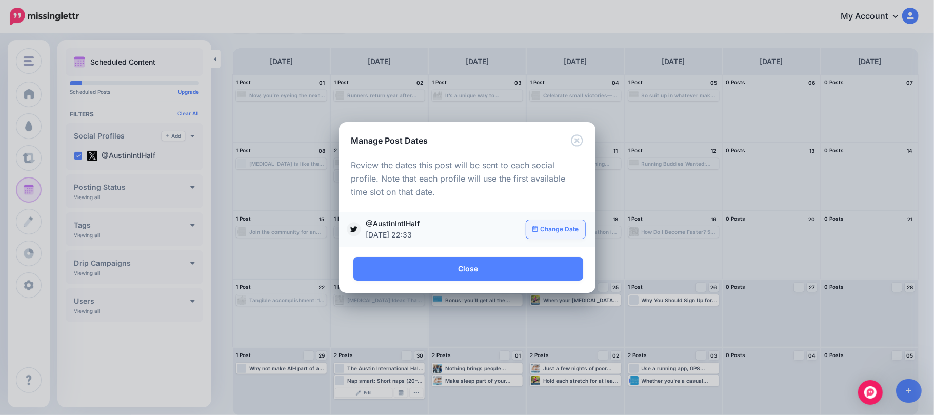
click at [560, 229] on link "Change Date" at bounding box center [555, 229] width 59 height 18
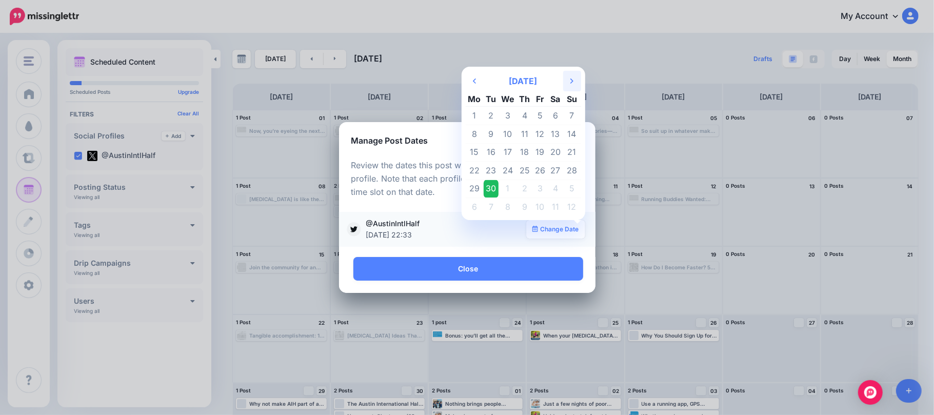
click at [579, 79] on th "Next Month" at bounding box center [572, 81] width 18 height 21
click at [573, 81] on th "Next Month" at bounding box center [572, 81] width 18 height 21
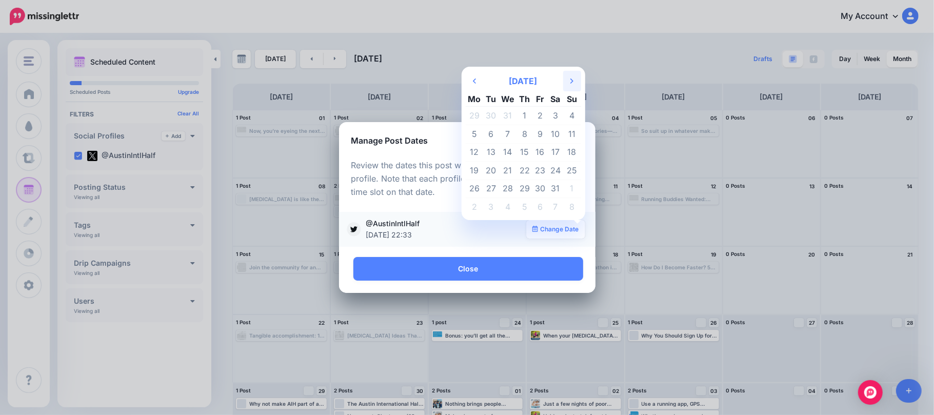
click at [573, 81] on th "Next Month" at bounding box center [572, 81] width 18 height 21
click at [550, 165] on td "21" at bounding box center [555, 171] width 15 height 18
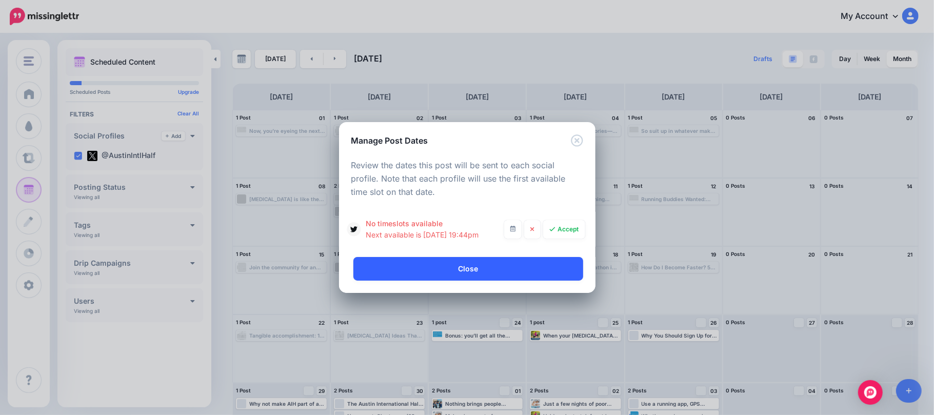
click at [545, 265] on link "Close" at bounding box center [468, 269] width 230 height 24
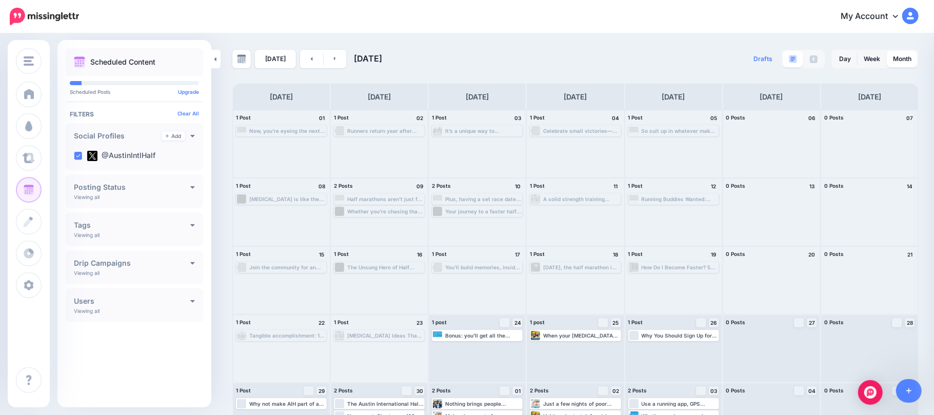
scroll to position [35, 0]
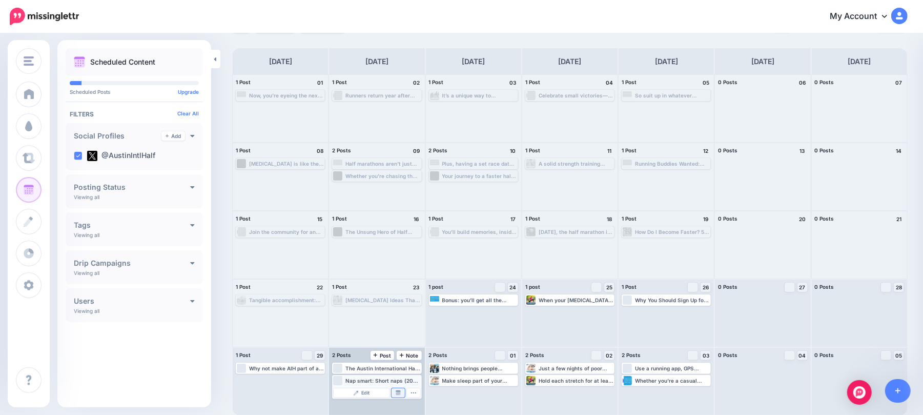
click at [400, 394] on img at bounding box center [398, 392] width 5 height 5
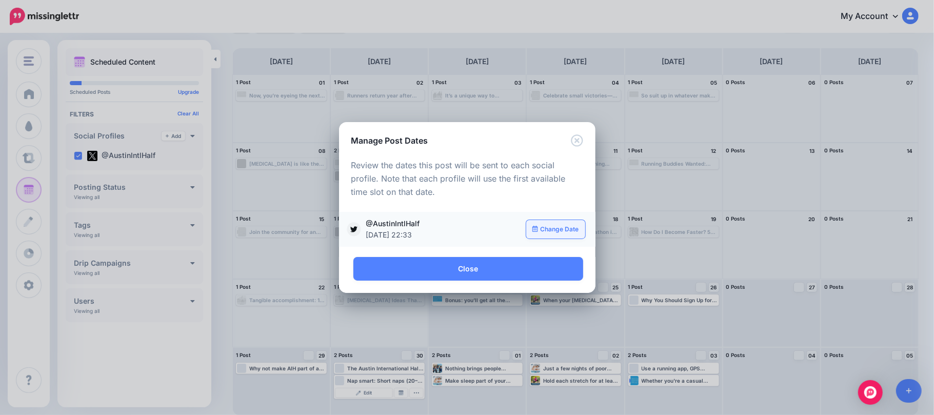
click at [549, 229] on link "Change Date" at bounding box center [555, 229] width 59 height 18
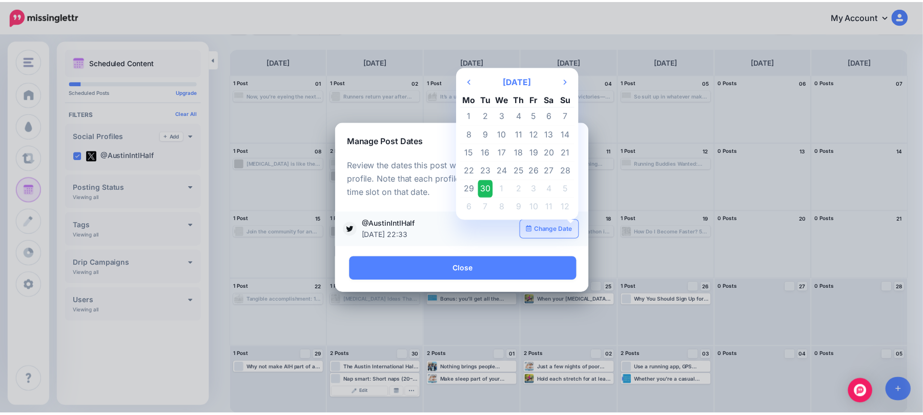
scroll to position [0, 0]
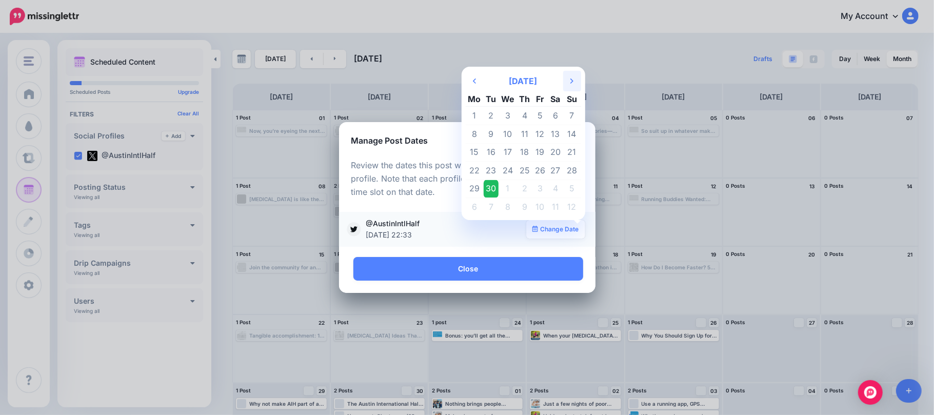
click at [573, 85] on th "Next Month" at bounding box center [572, 81] width 18 height 21
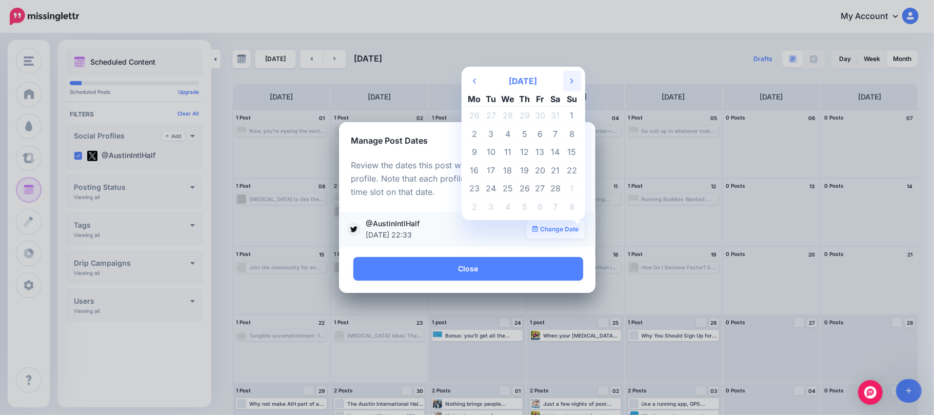
click at [573, 85] on th "Next Month" at bounding box center [572, 81] width 18 height 21
click at [505, 183] on td "25" at bounding box center [507, 188] width 18 height 18
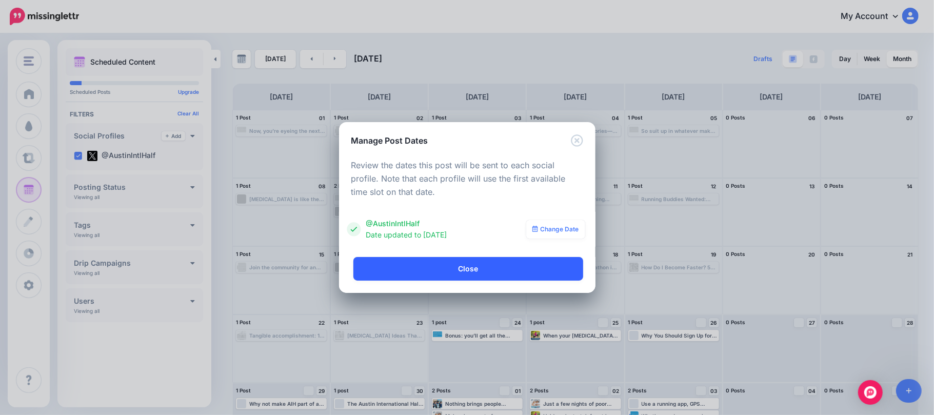
click at [513, 271] on link "Close" at bounding box center [468, 269] width 230 height 24
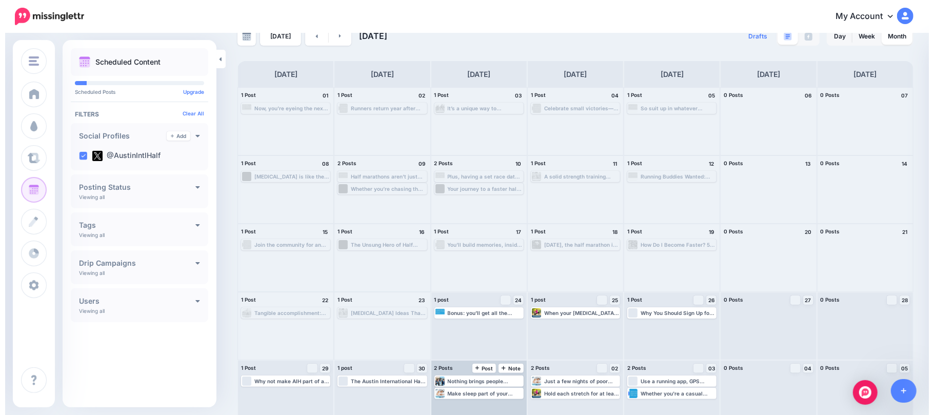
scroll to position [35, 0]
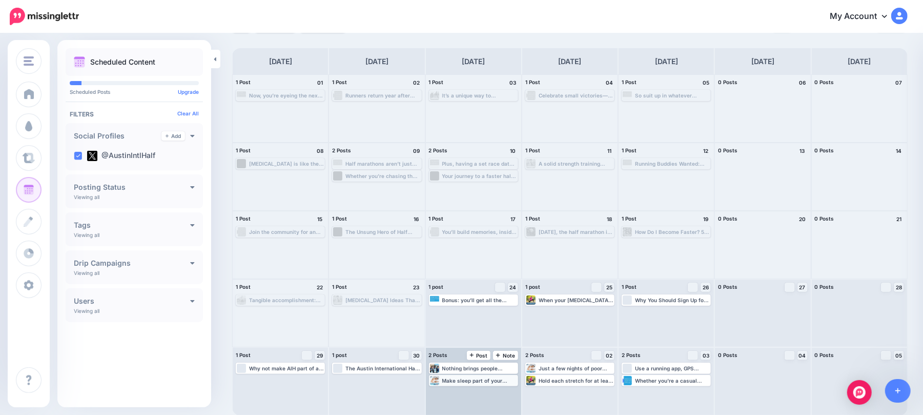
click at [466, 378] on div "Make sleep part of your recovery protocol, alongside stretching, hydration, and…" at bounding box center [479, 380] width 75 height 6
click at [496, 395] on img at bounding box center [494, 392] width 5 height 5
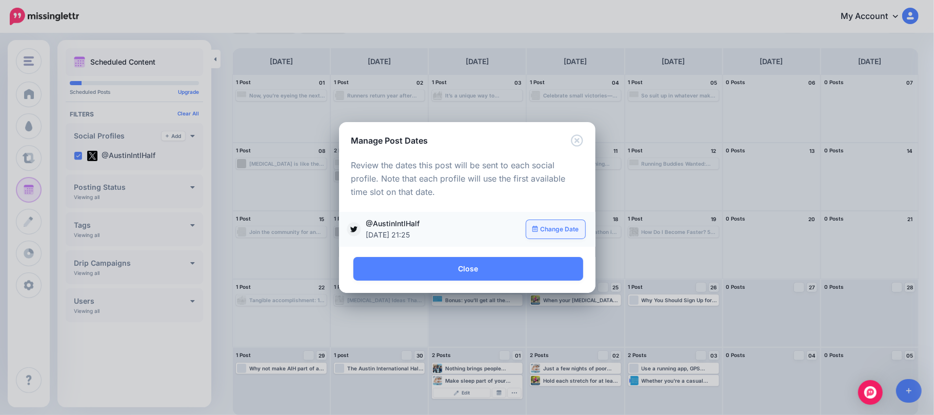
click at [560, 227] on link "Change Date" at bounding box center [555, 229] width 59 height 18
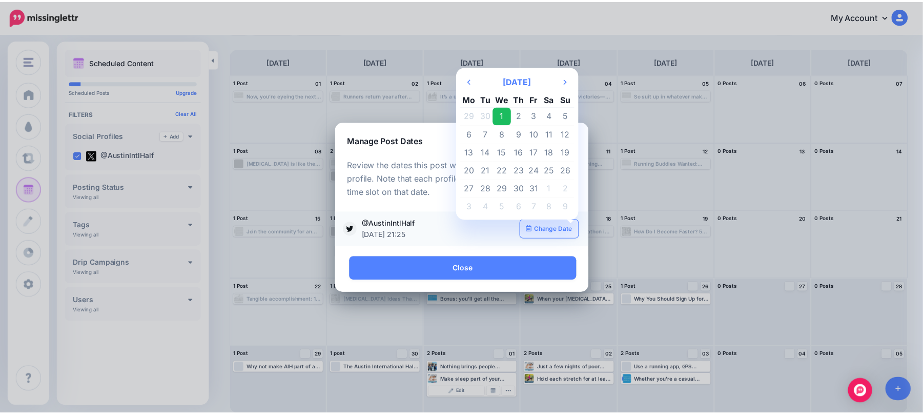
scroll to position [0, 0]
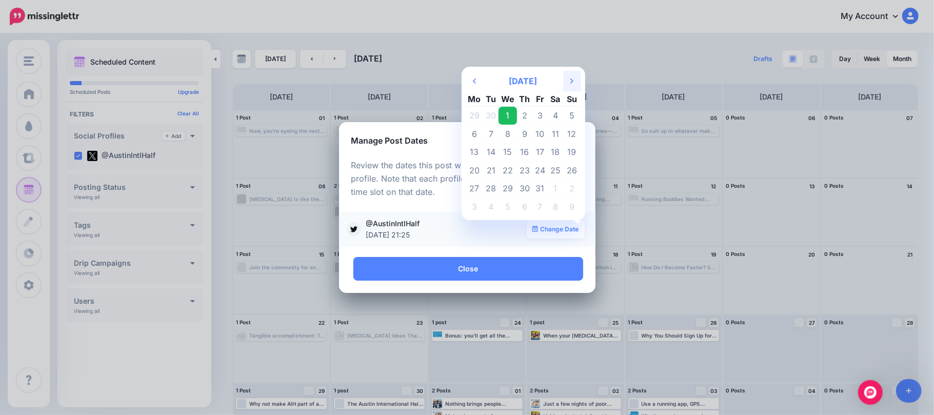
click at [571, 78] on icon at bounding box center [571, 80] width 3 height 5
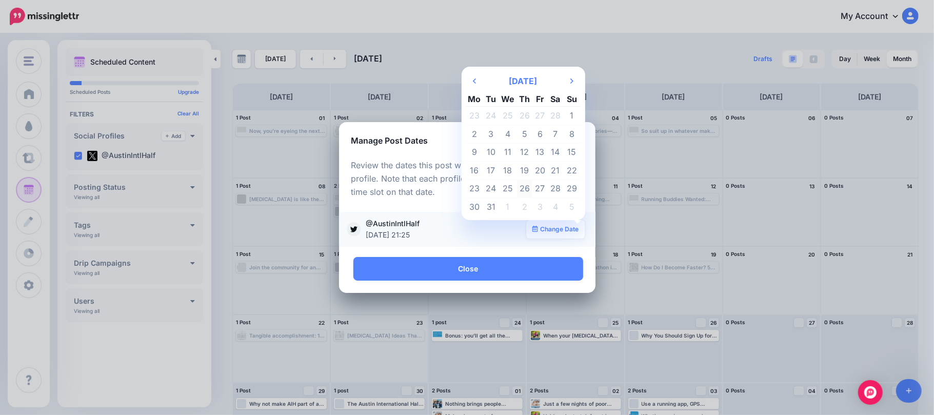
click at [522, 187] on td "26" at bounding box center [525, 188] width 16 height 18
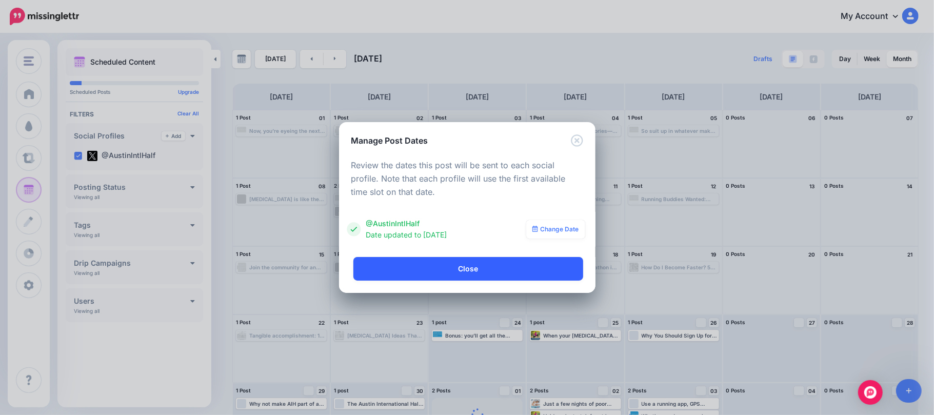
click at [536, 271] on link "Close" at bounding box center [468, 269] width 230 height 24
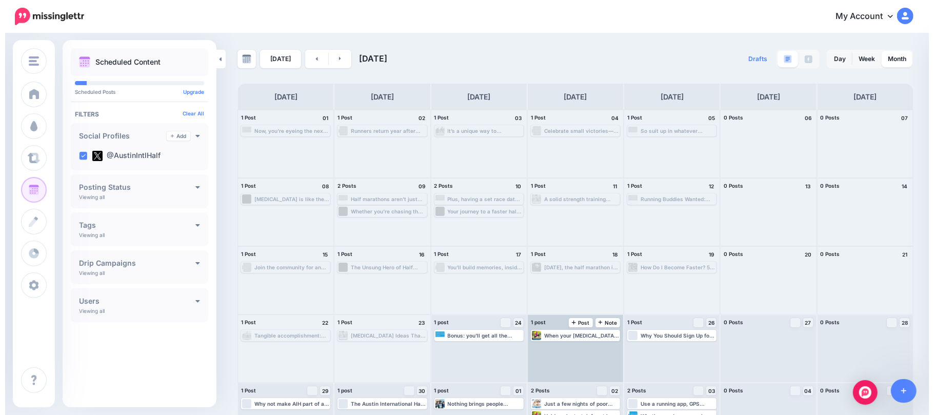
scroll to position [35, 0]
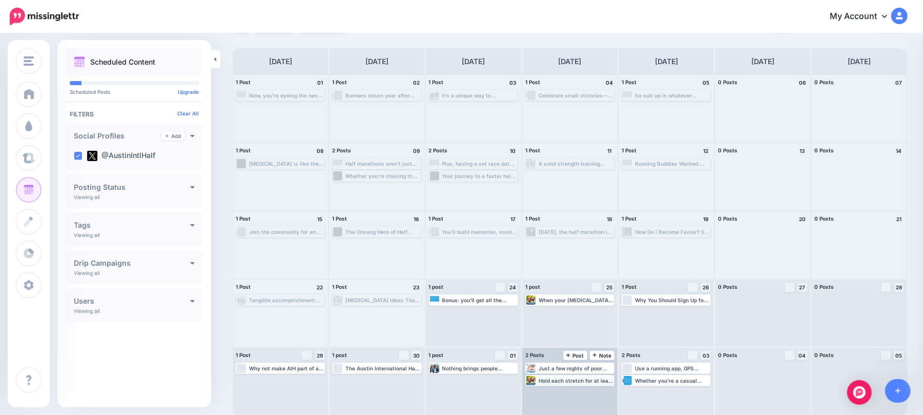
click at [563, 379] on div "Hold each stretch for at least 30 secondsBreathe deeply and let your body relax…" at bounding box center [576, 380] width 75 height 6
click at [596, 387] on div "Edit Manage Dates Assign to User Delete Post" at bounding box center [570, 391] width 87 height 13
click at [594, 392] on img at bounding box center [591, 392] width 5 height 5
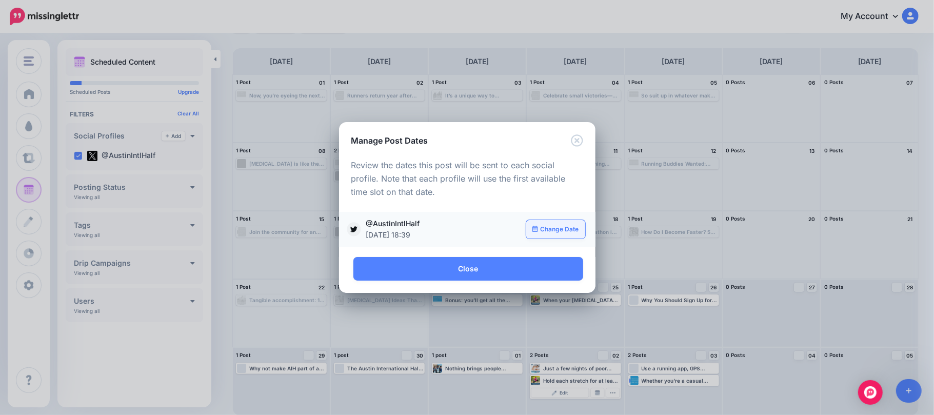
click at [563, 230] on link "Change Date" at bounding box center [555, 229] width 59 height 18
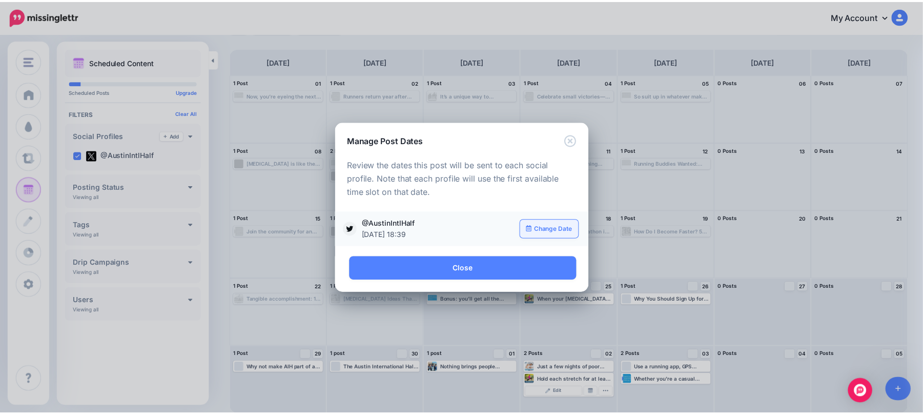
scroll to position [0, 0]
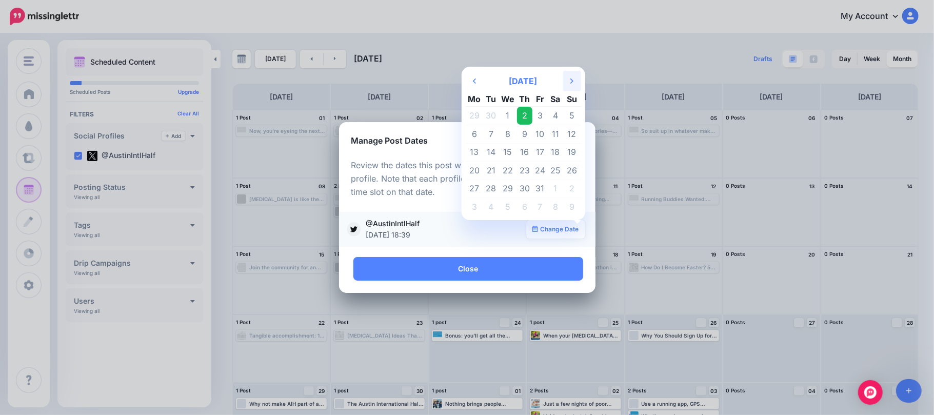
click at [575, 80] on th "Next Month" at bounding box center [572, 81] width 18 height 21
click at [542, 187] on td "27" at bounding box center [539, 188] width 15 height 18
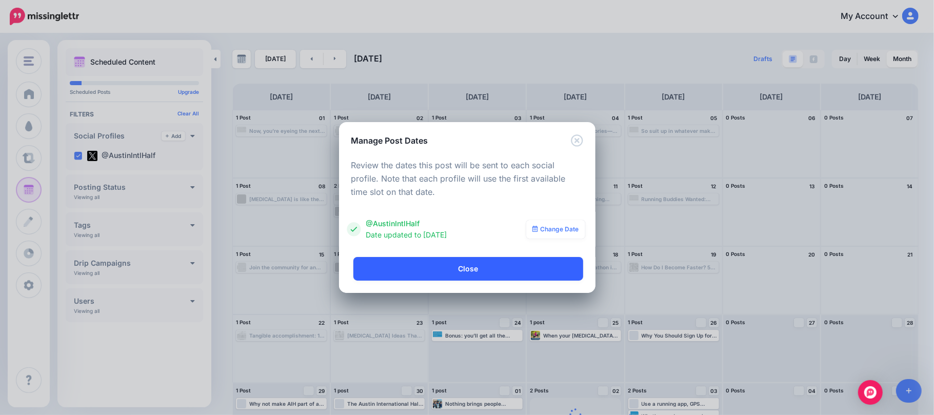
click at [538, 267] on link "Close" at bounding box center [468, 269] width 230 height 24
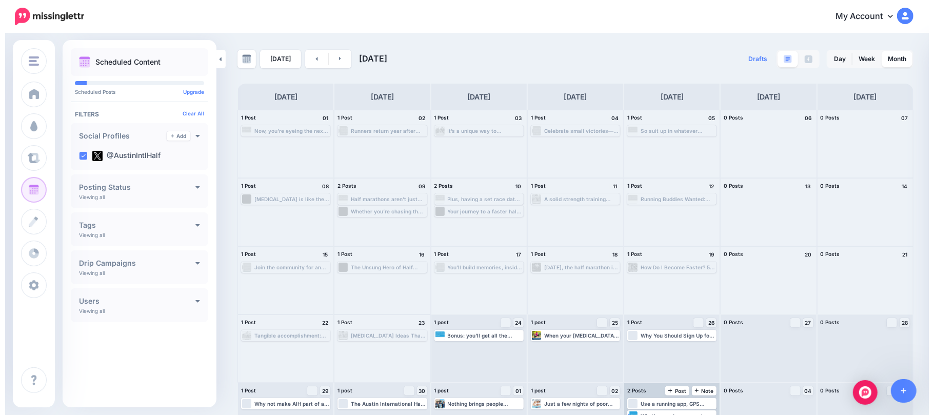
scroll to position [35, 0]
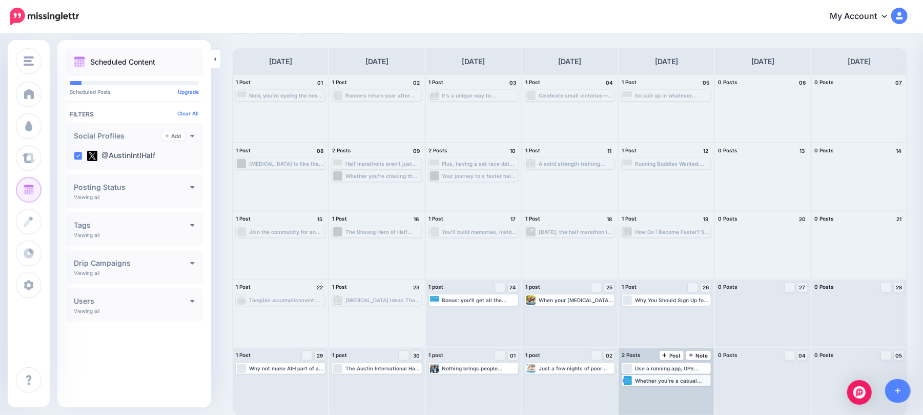
click at [663, 385] on div "Whether you're a casual walker, a training-for-your-first-half kinda jogger, or…" at bounding box center [666, 380] width 87 height 9
click at [690, 392] on img at bounding box center [687, 392] width 5 height 5
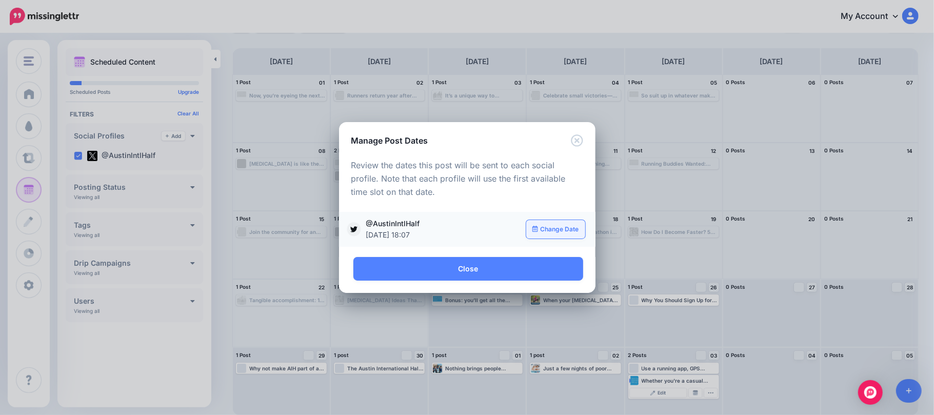
click at [562, 234] on link "Change Date" at bounding box center [555, 229] width 59 height 18
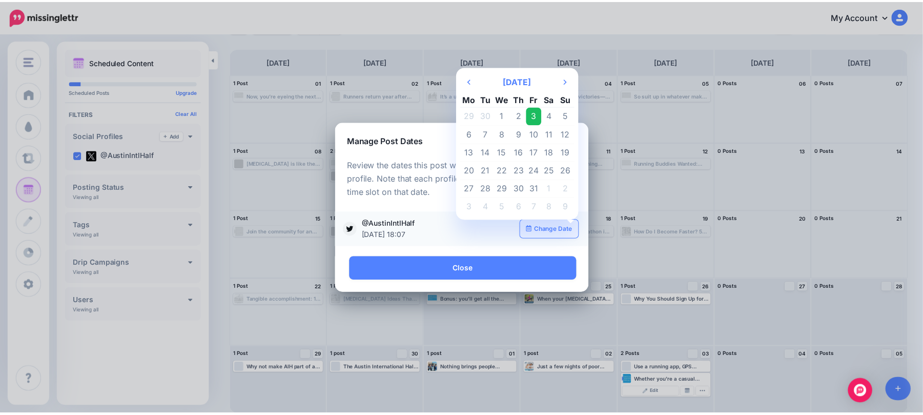
scroll to position [0, 0]
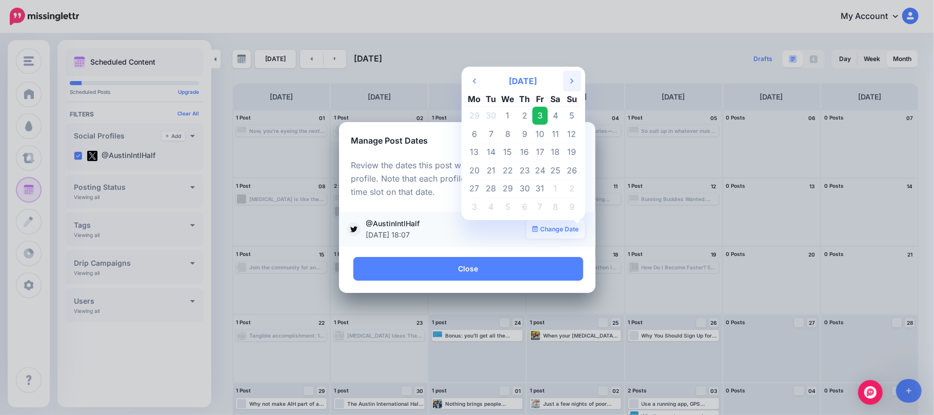
click at [567, 83] on th "Next Month" at bounding box center [572, 81] width 18 height 21
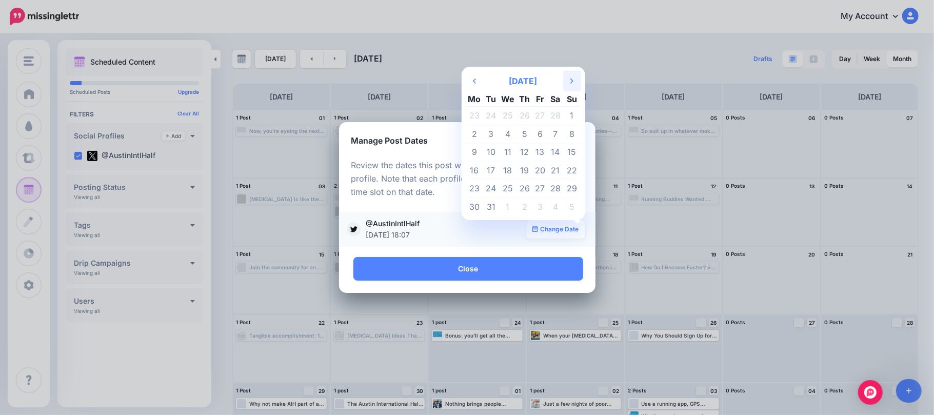
click at [567, 83] on th "Next Month" at bounding box center [572, 81] width 18 height 21
click at [505, 169] on td "22" at bounding box center [507, 171] width 18 height 18
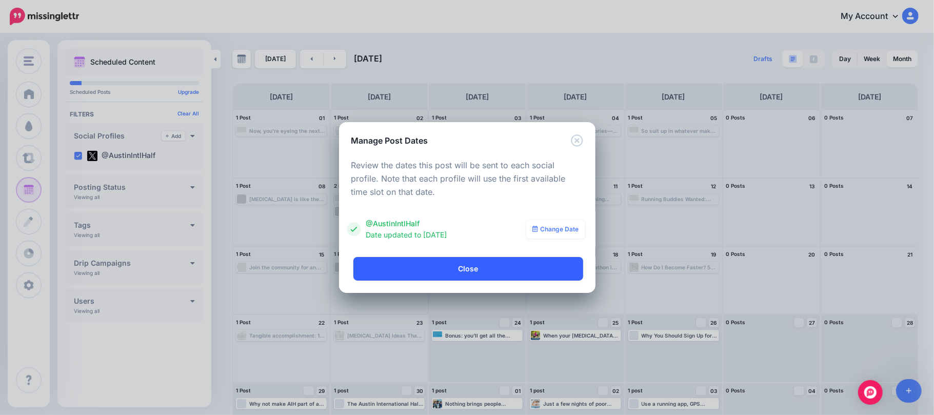
click at [554, 267] on link "Close" at bounding box center [468, 269] width 230 height 24
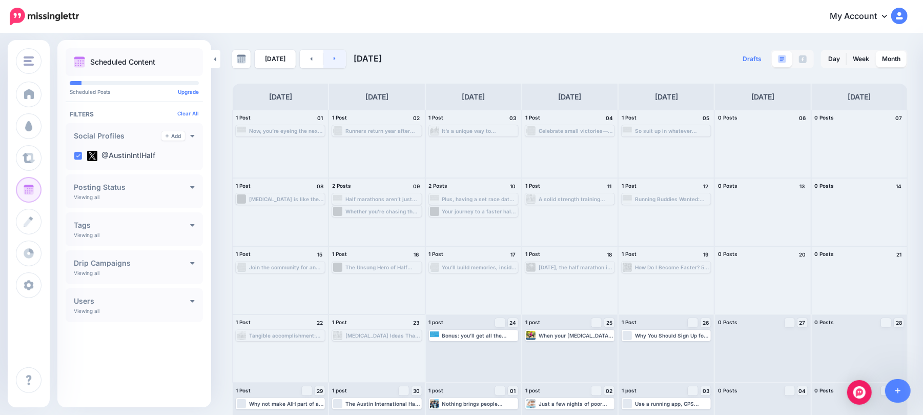
click at [331, 54] on link at bounding box center [335, 59] width 23 height 18
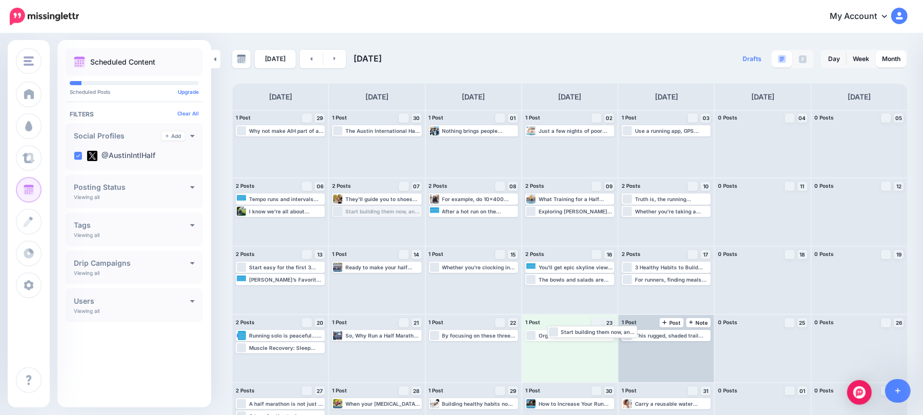
drag, startPoint x: 413, startPoint y: 212, endPoint x: 626, endPoint y: 333, distance: 245.0
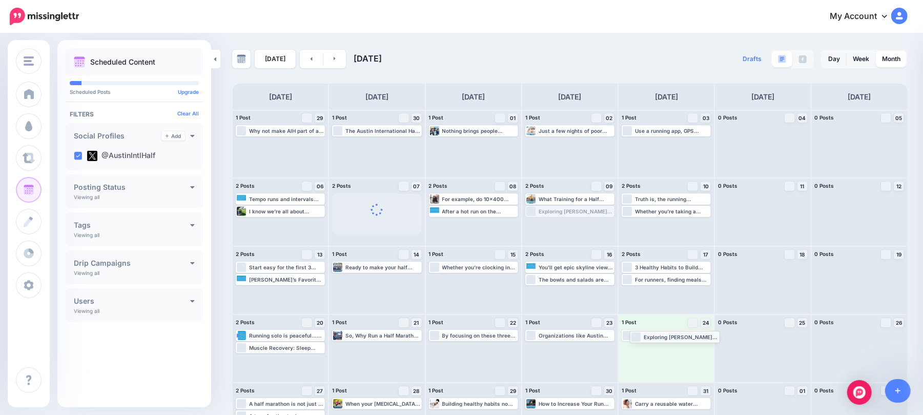
drag, startPoint x: 577, startPoint y: 212, endPoint x: 677, endPoint y: 345, distance: 165.8
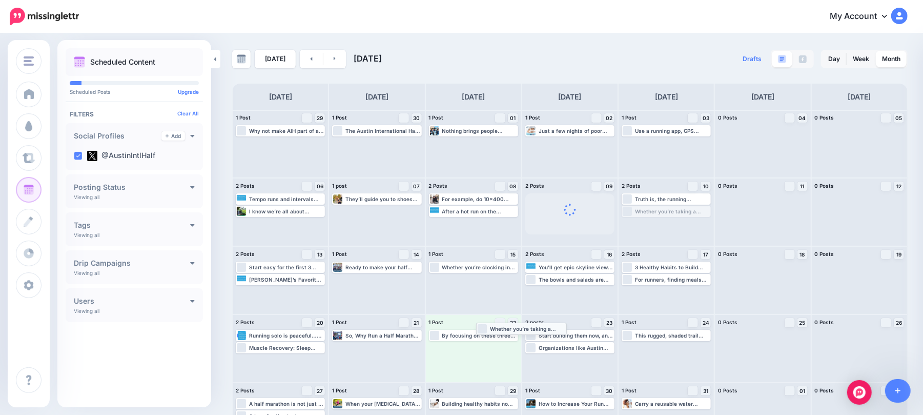
drag, startPoint x: 659, startPoint y: 210, endPoint x: 493, endPoint y: 339, distance: 210.5
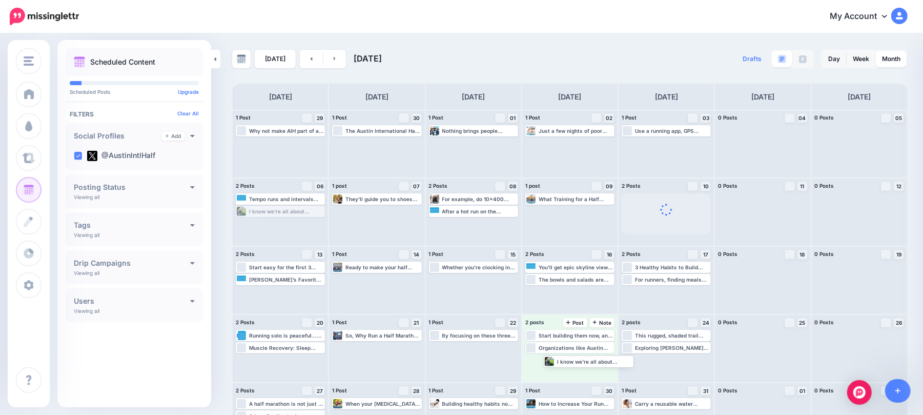
drag, startPoint x: 297, startPoint y: 207, endPoint x: 604, endPoint y: 358, distance: 341.7
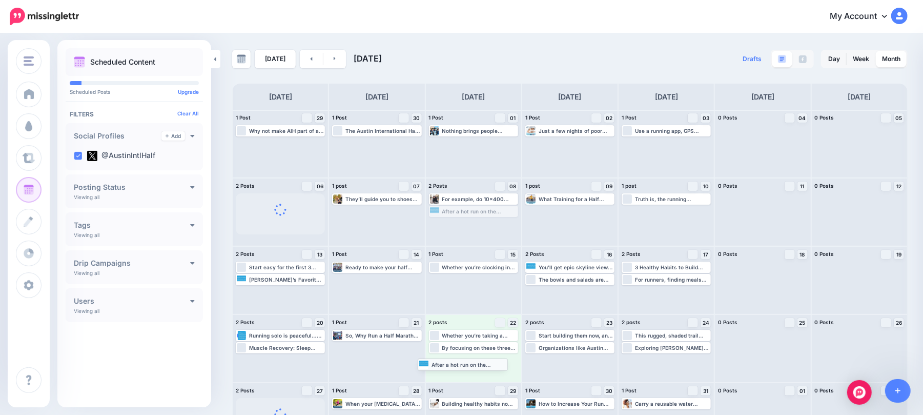
drag, startPoint x: 477, startPoint y: 207, endPoint x: 462, endPoint y: 360, distance: 153.5
drag, startPoint x: 289, startPoint y: 275, endPoint x: 683, endPoint y: 363, distance: 403.5
click at [683, 365] on div "1 Post 29 Note Post Loading Why not make AIH part of an unforgettable weekend i…" at bounding box center [570, 280] width 676 height 341
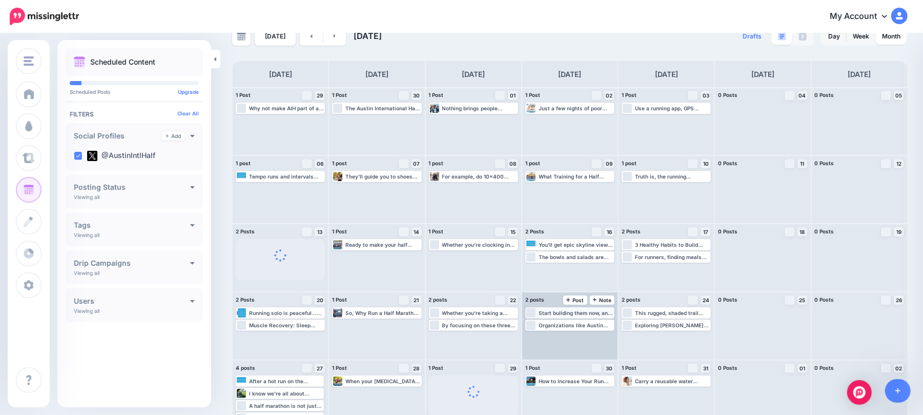
scroll to position [35, 0]
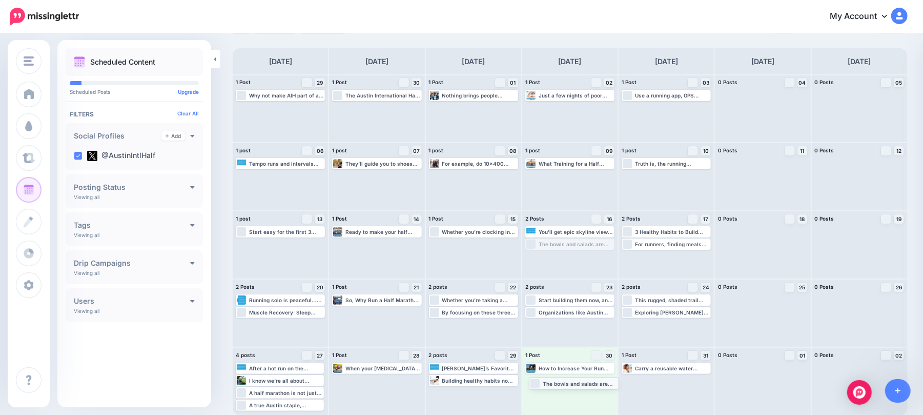
drag, startPoint x: 575, startPoint y: 238, endPoint x: 580, endPoint y: 375, distance: 137.0
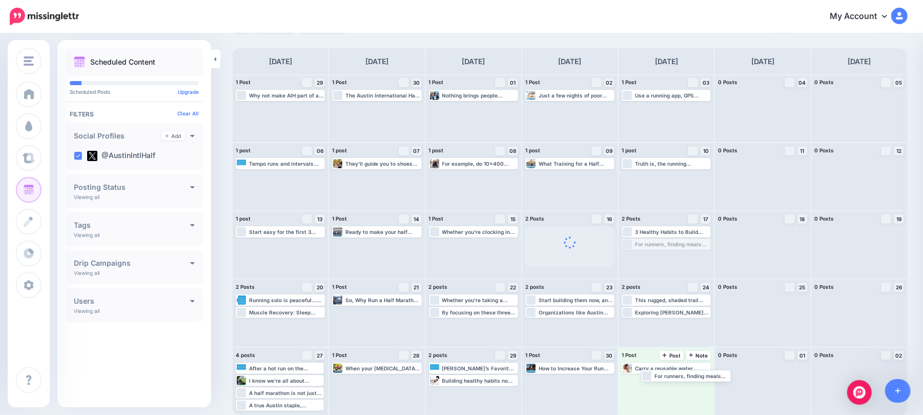
drag, startPoint x: 671, startPoint y: 239, endPoint x: 679, endPoint y: 381, distance: 142.8
